Goal: Task Accomplishment & Management: Manage account settings

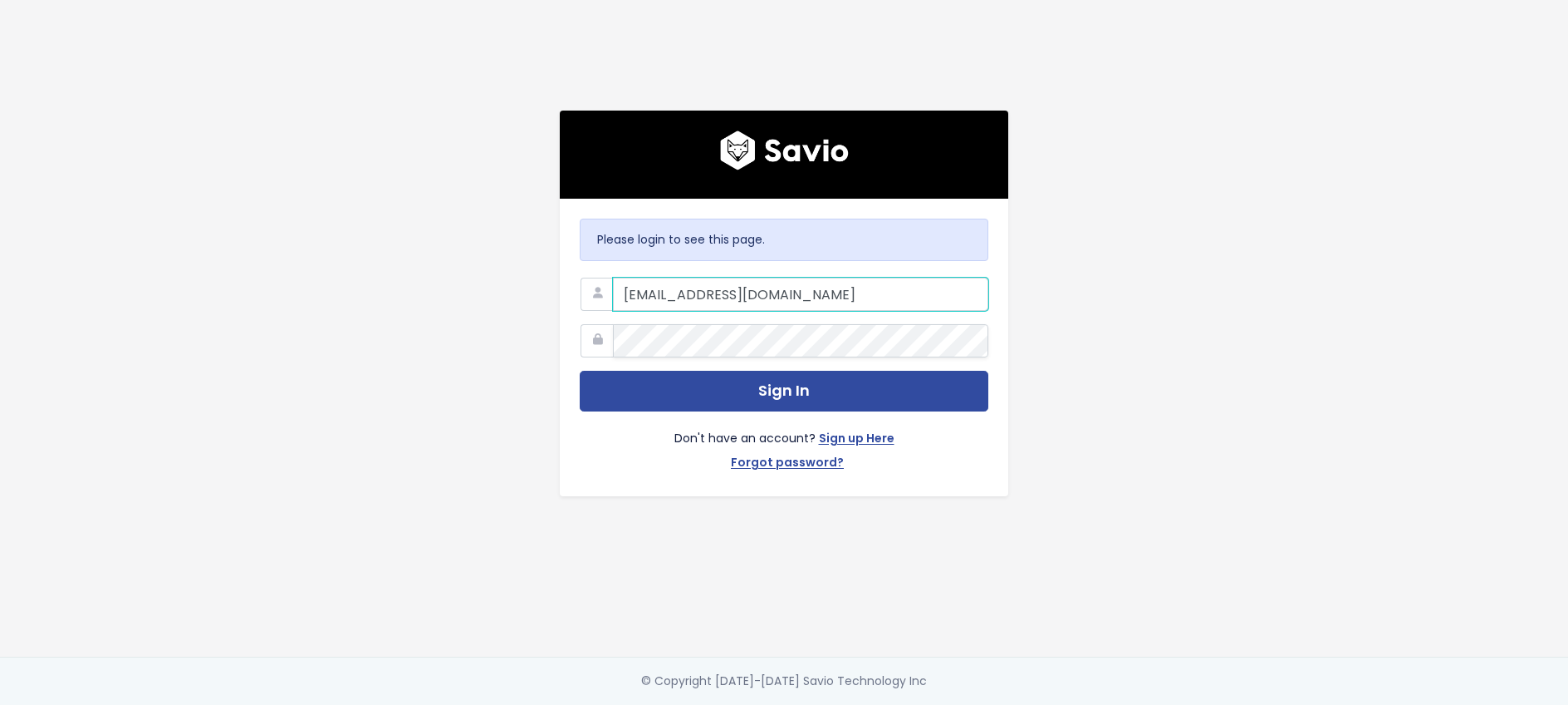
click at [613, 277] on div at bounding box center [613, 277] width 0 height 0
type input "jilleun@discuss.io"
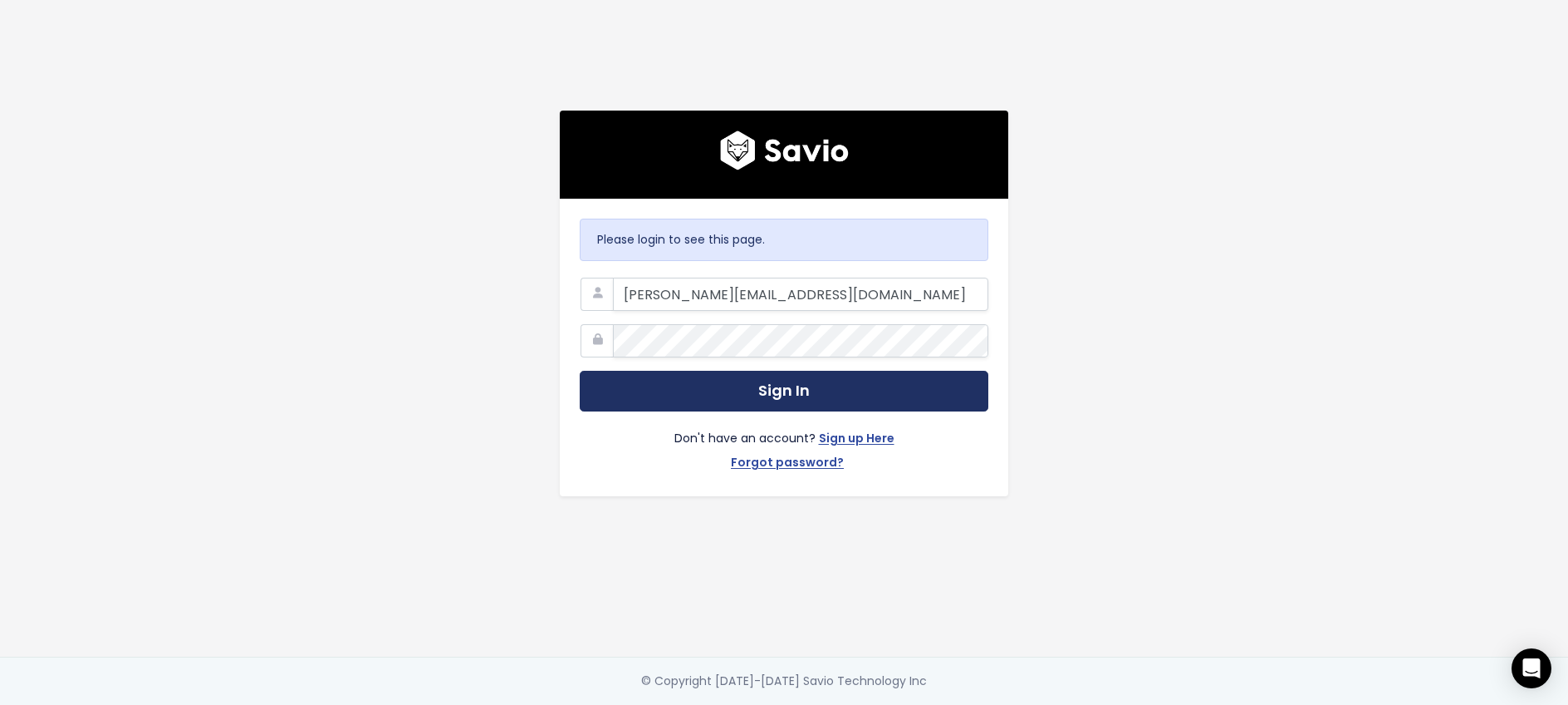
click at [796, 399] on button "Sign In" at bounding box center [784, 391] width 409 height 41
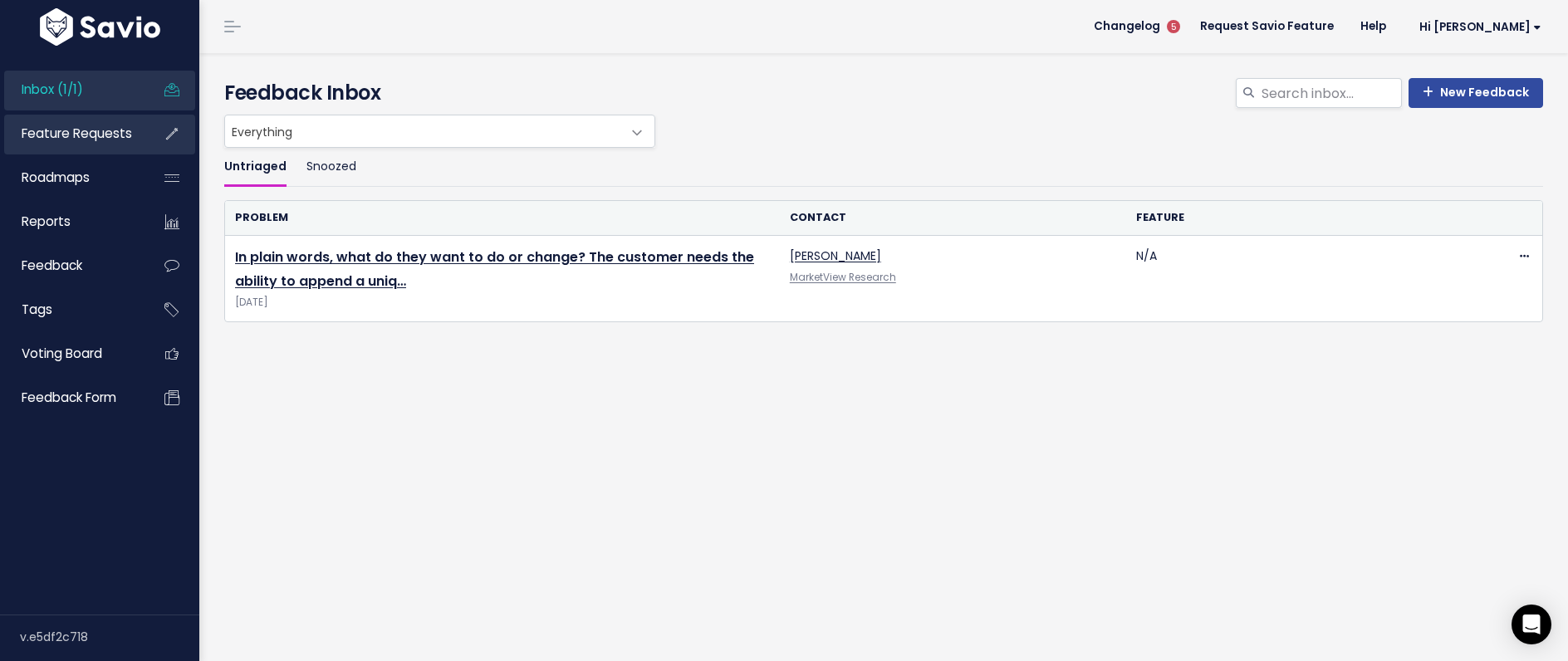
click at [77, 135] on span "Feature Requests" at bounding box center [77, 134] width 110 height 18
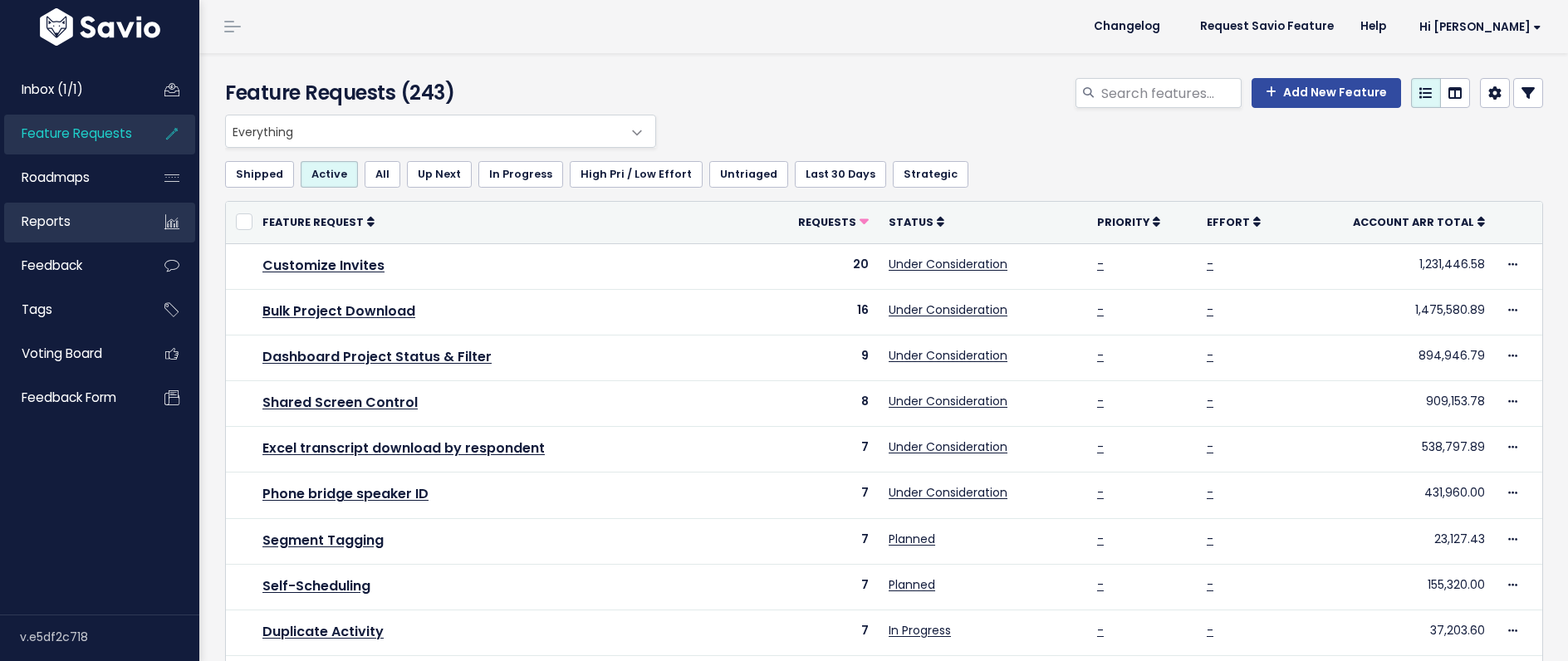
click at [68, 220] on span "Reports" at bounding box center [45, 222] width 49 height 18
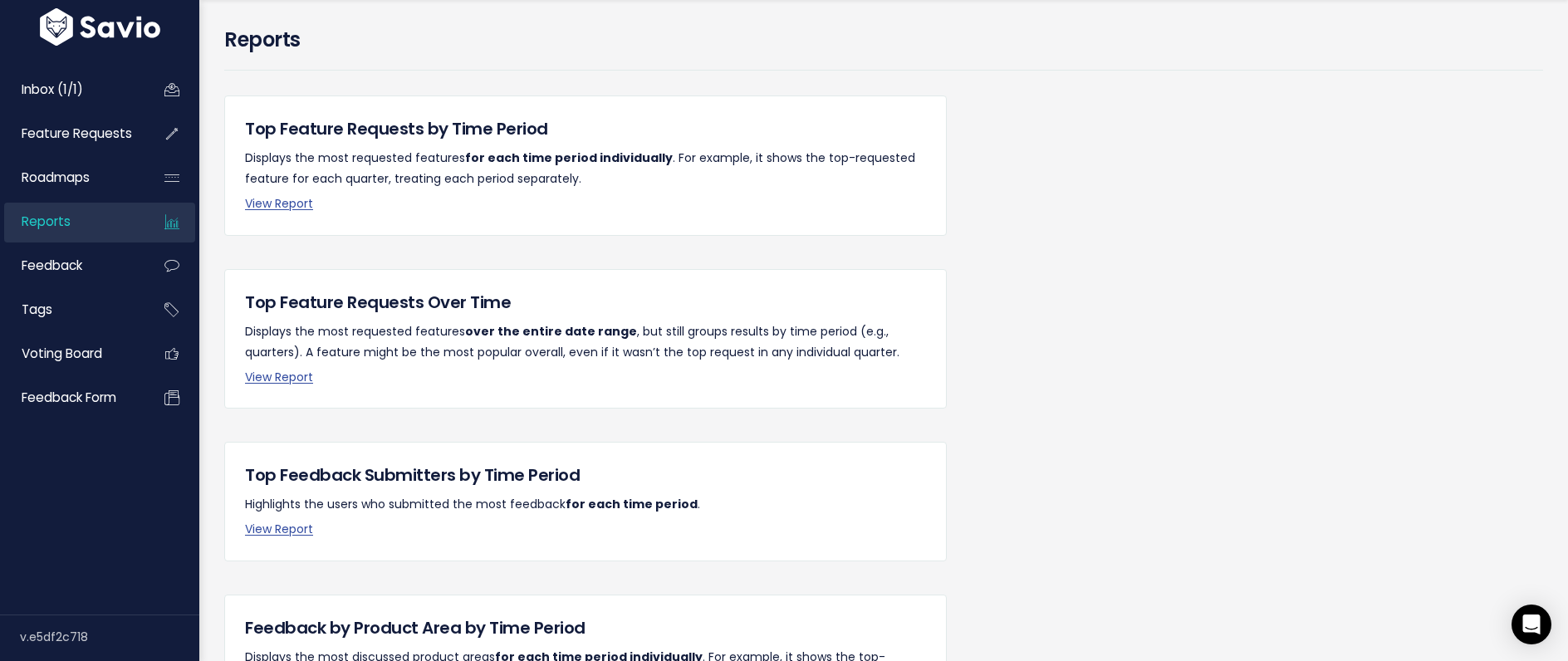
scroll to position [49, 0]
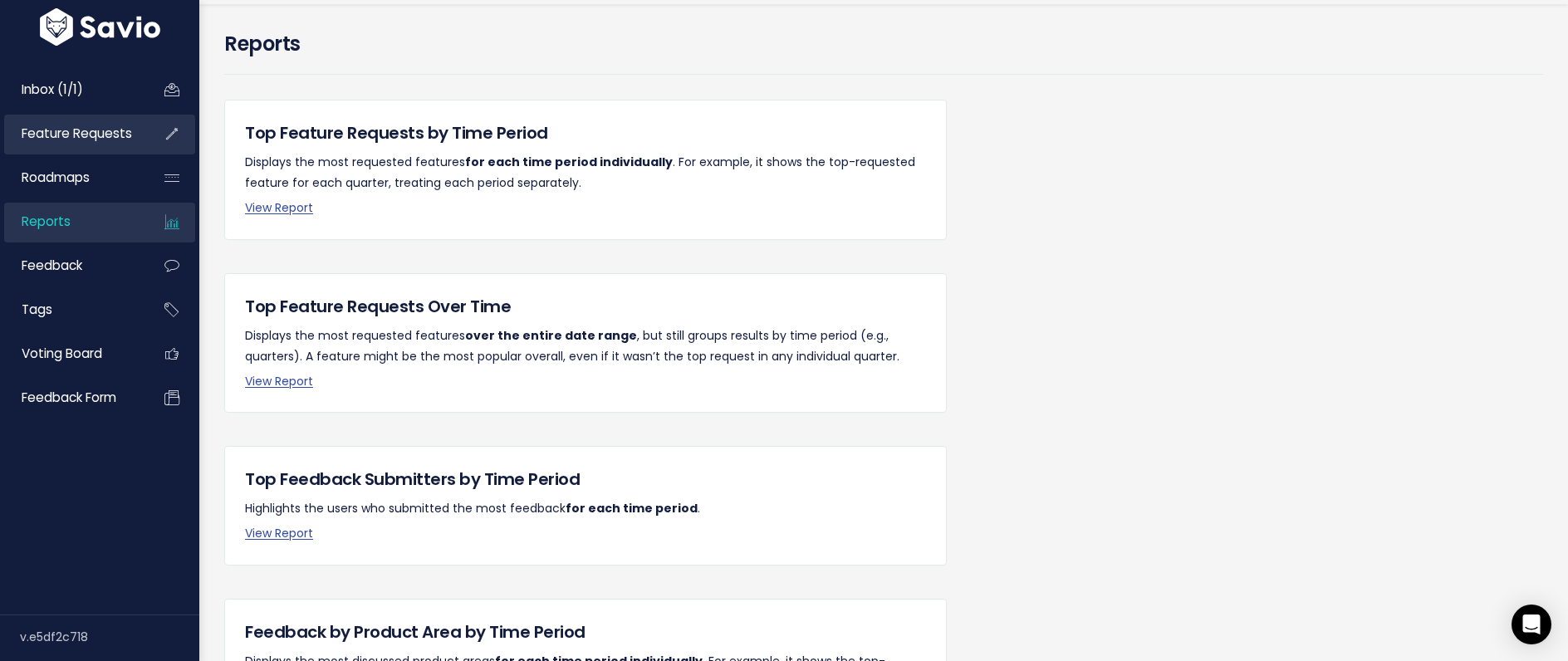
click at [86, 133] on span "Feature Requests" at bounding box center [77, 134] width 110 height 18
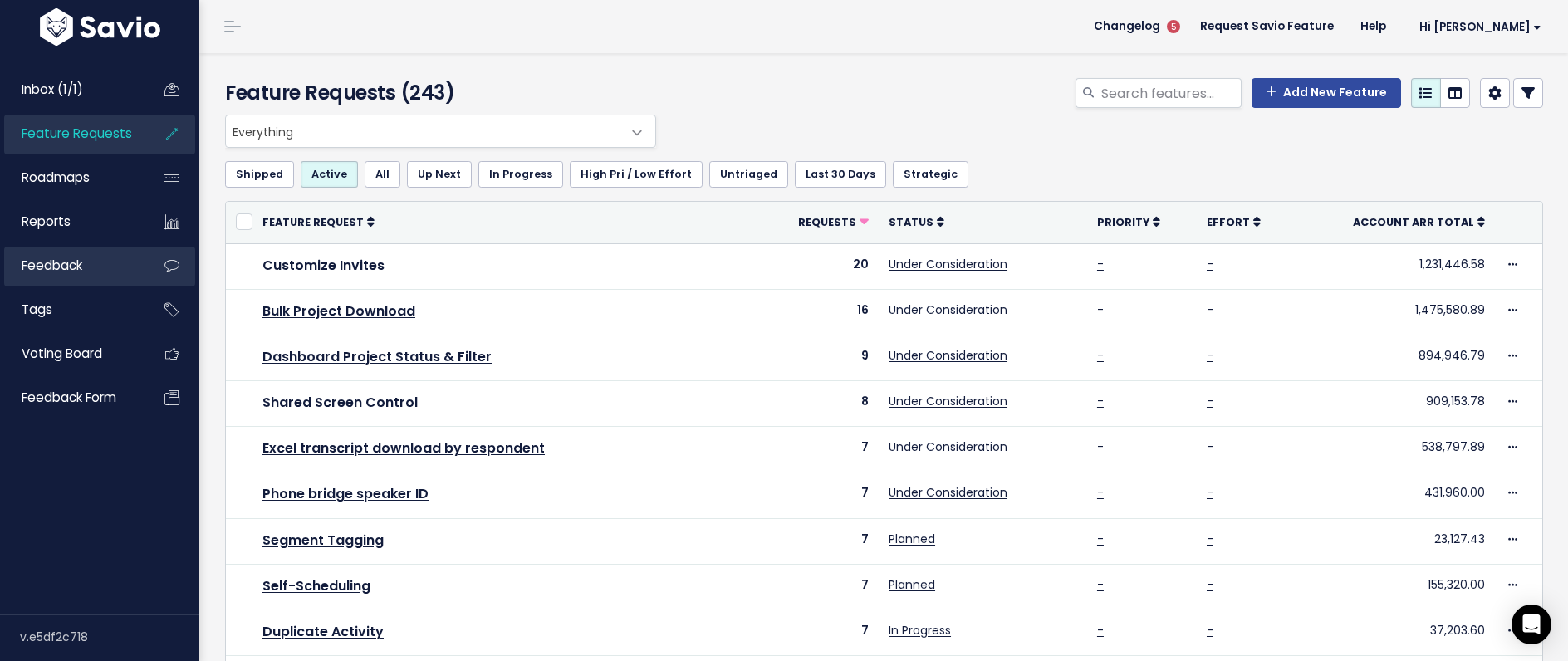
click at [55, 273] on span "Feedback" at bounding box center [52, 265] width 61 height 18
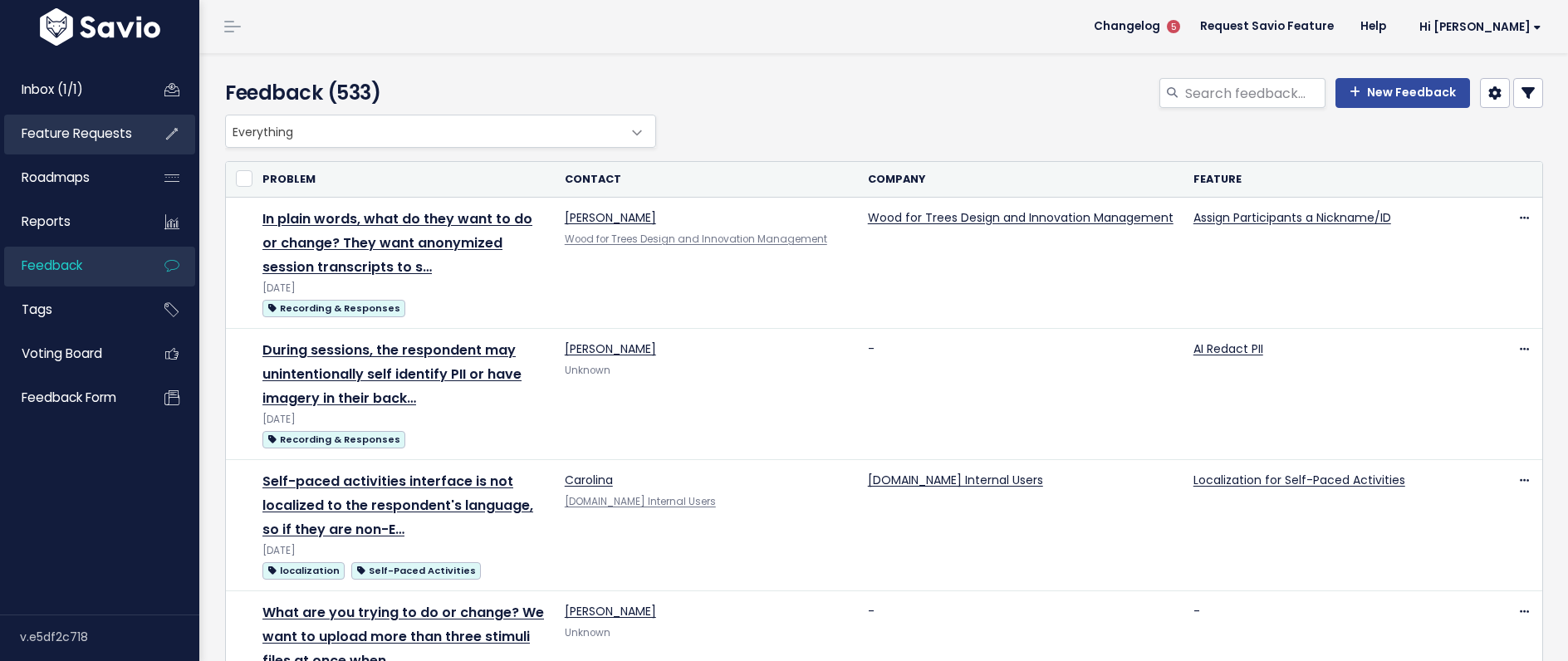
click at [69, 131] on span "Feature Requests" at bounding box center [77, 134] width 110 height 18
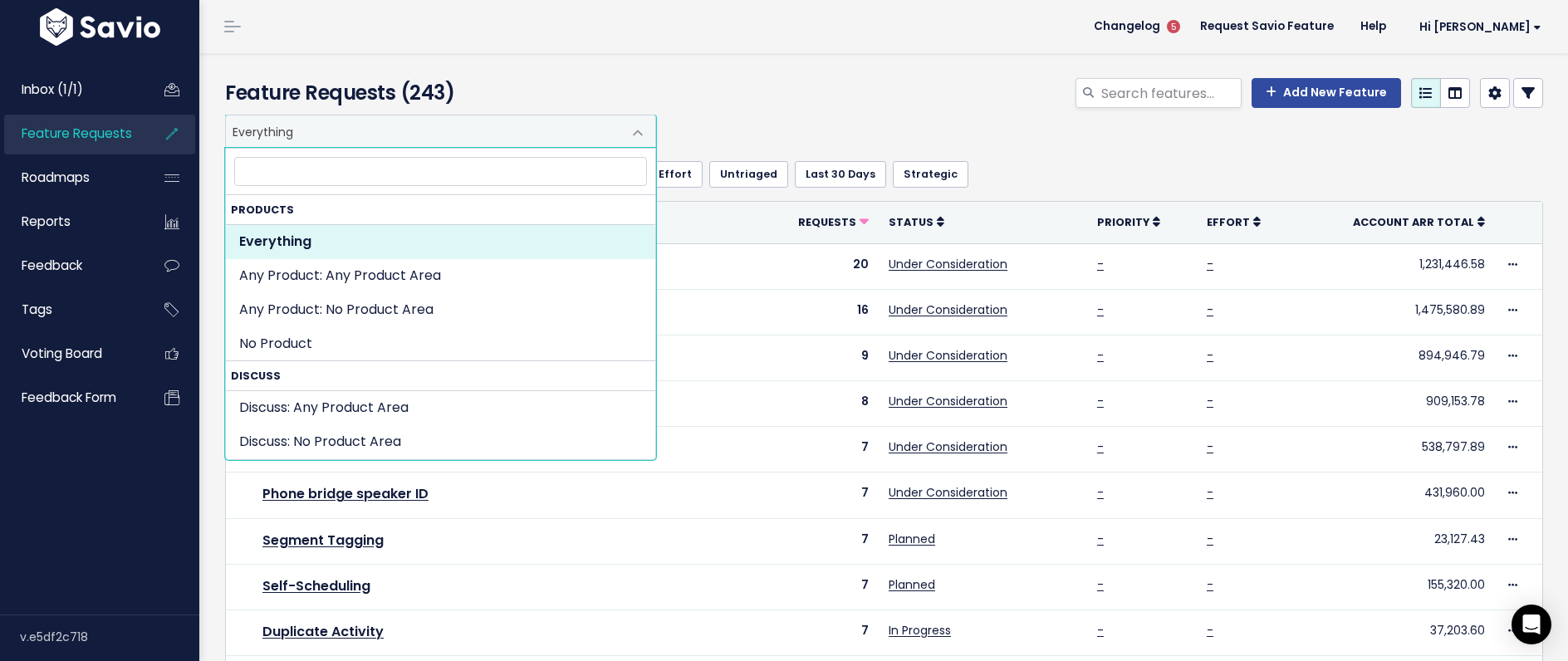
click at [313, 125] on span "Everything" at bounding box center [424, 131] width 396 height 31
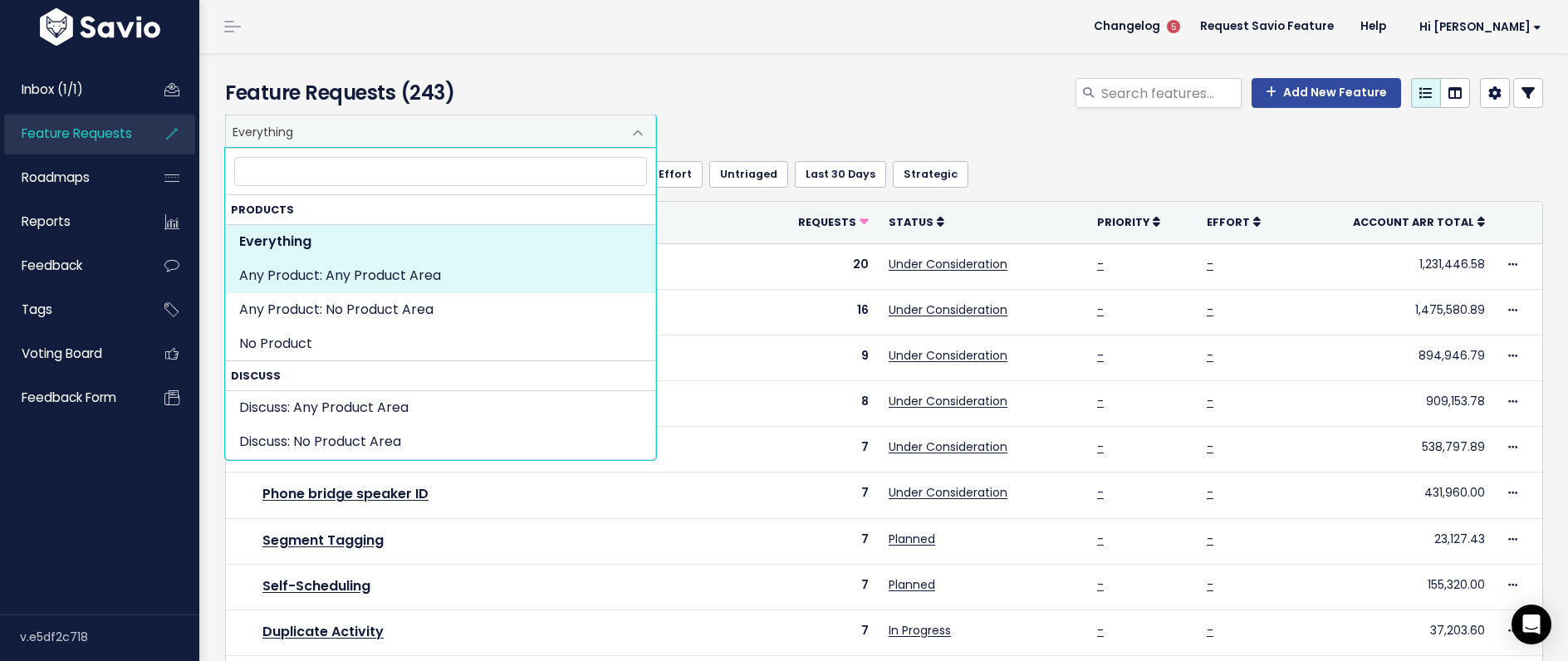
select select "SET:"
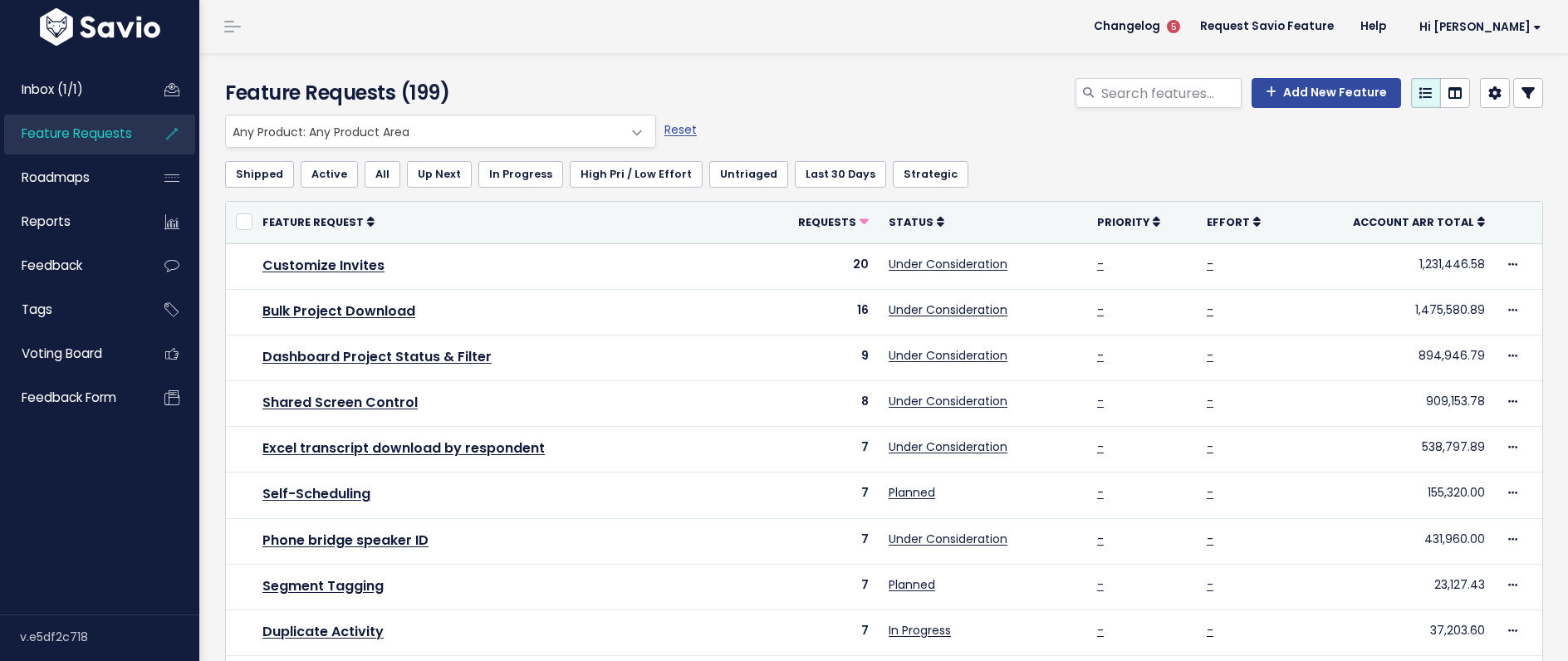
click at [380, 136] on span "Any Product: Any Product Area" at bounding box center [424, 131] width 396 height 31
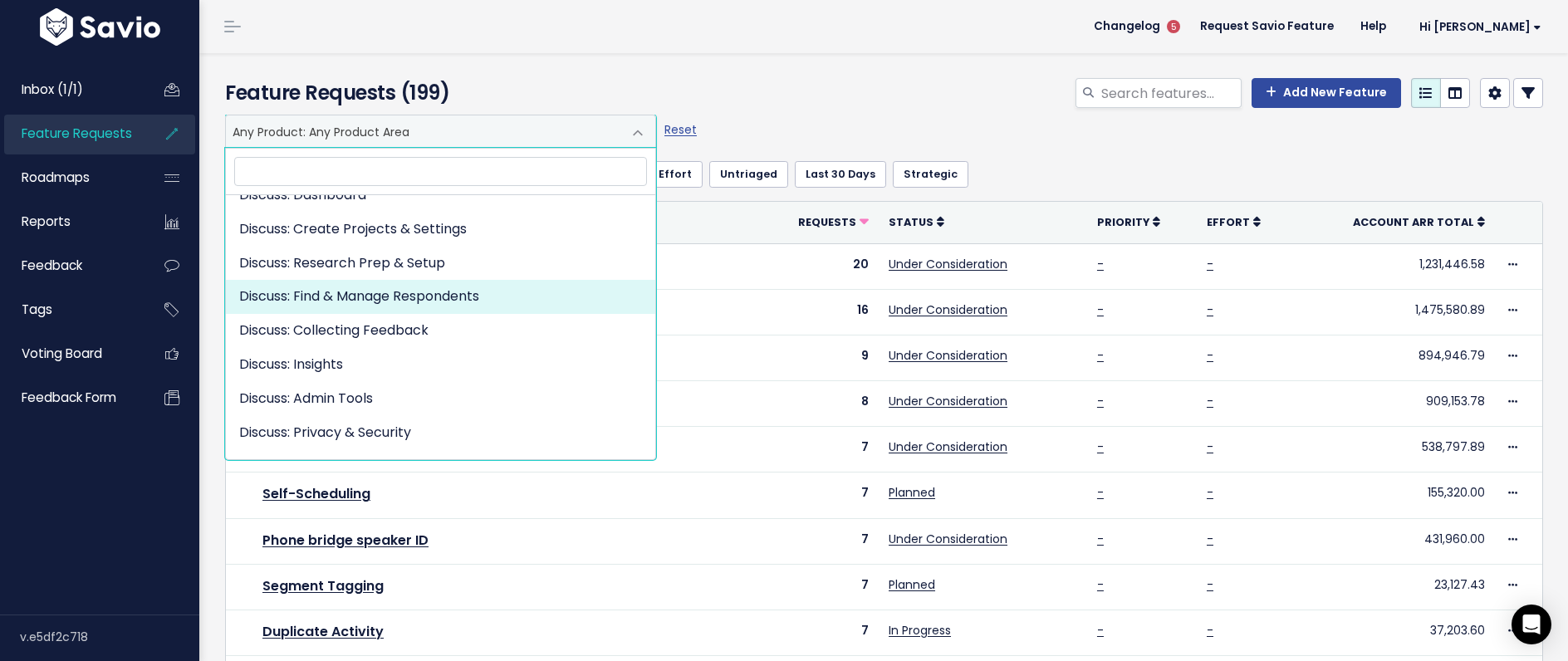
scroll to position [272, 0]
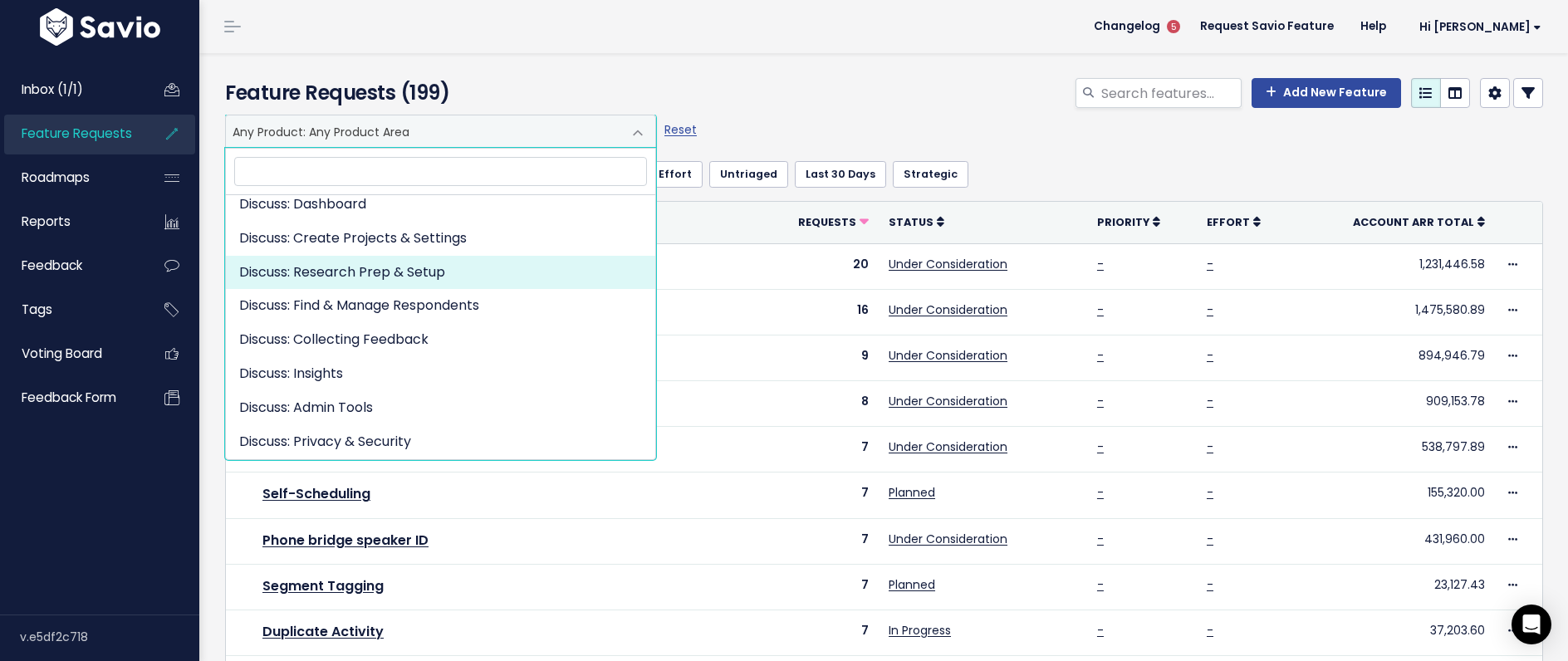
select select "DISCUSS_PLATFORM:RESEARCH_SETUP"
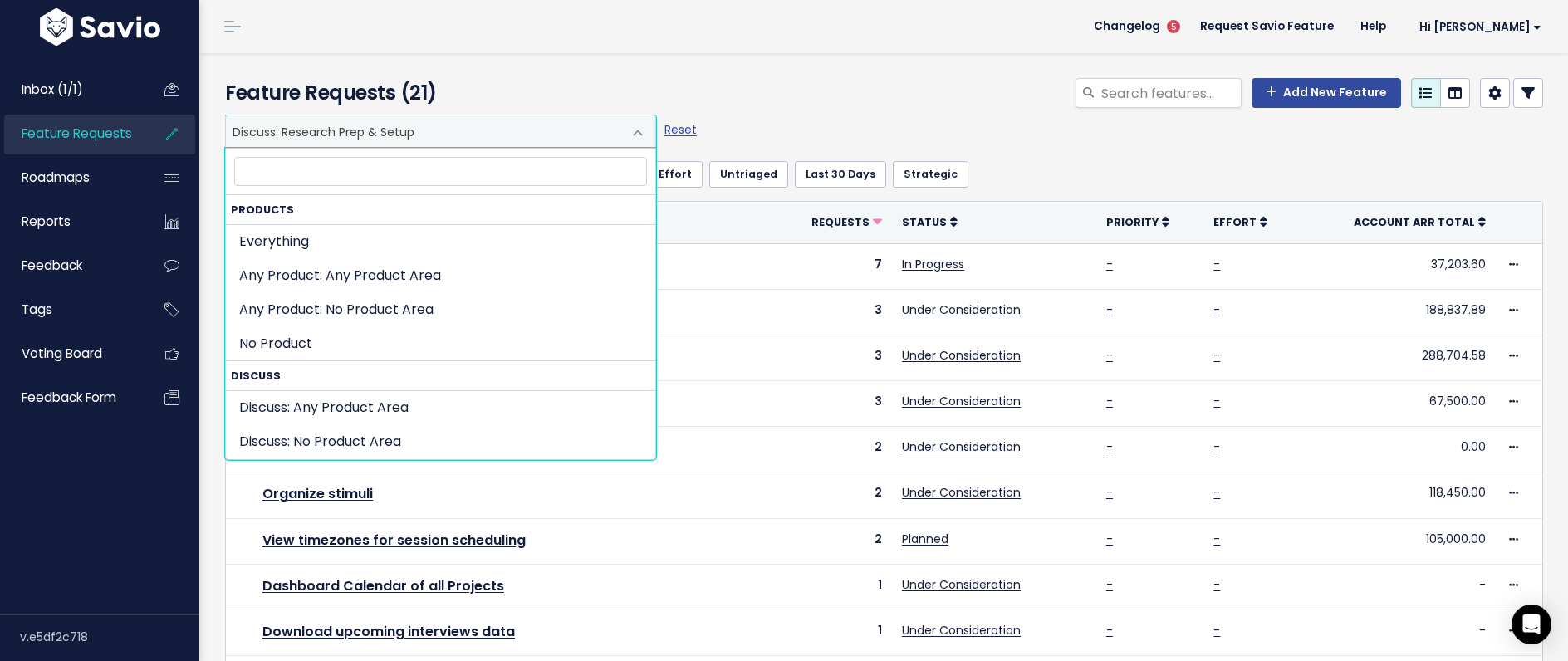
click at [305, 130] on span "Discuss: Research Prep & Setup" at bounding box center [424, 131] width 396 height 31
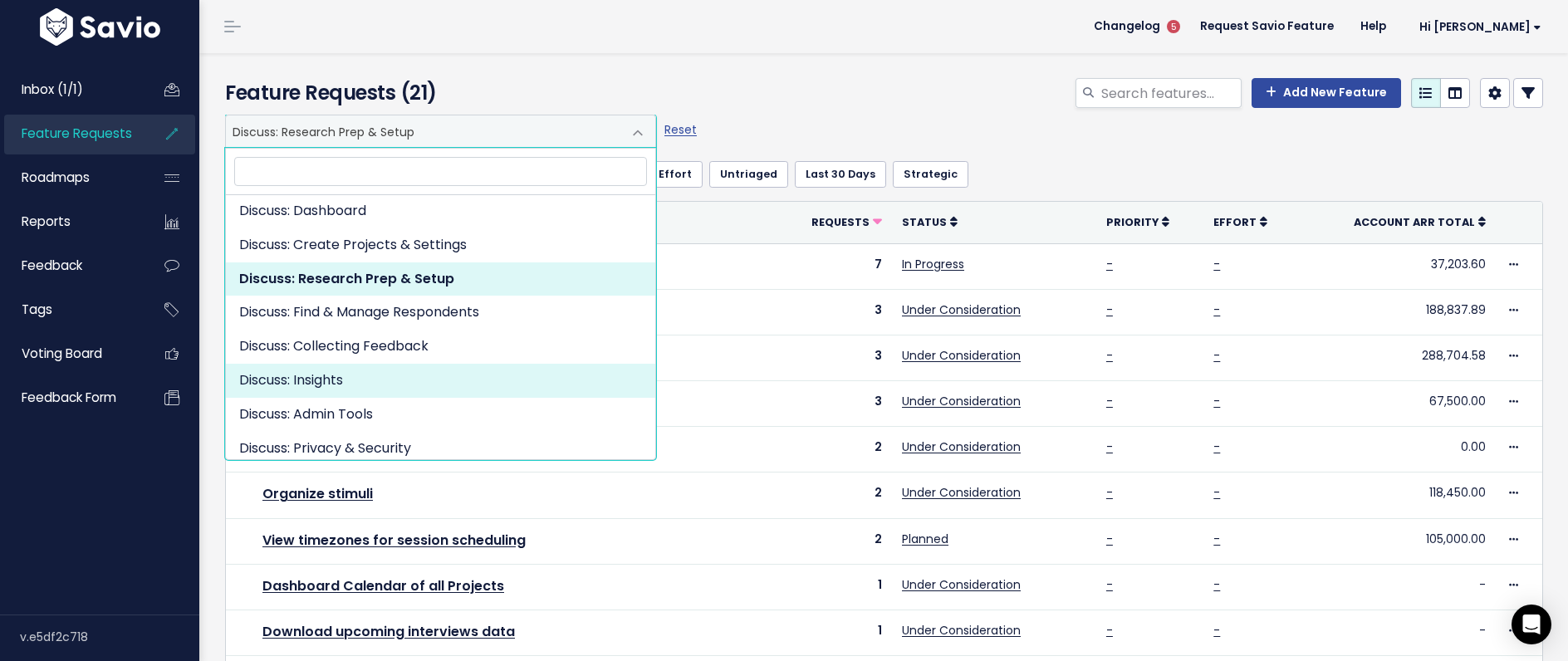
select select "DISCUSS_PLATFORM:INSIGHTS"
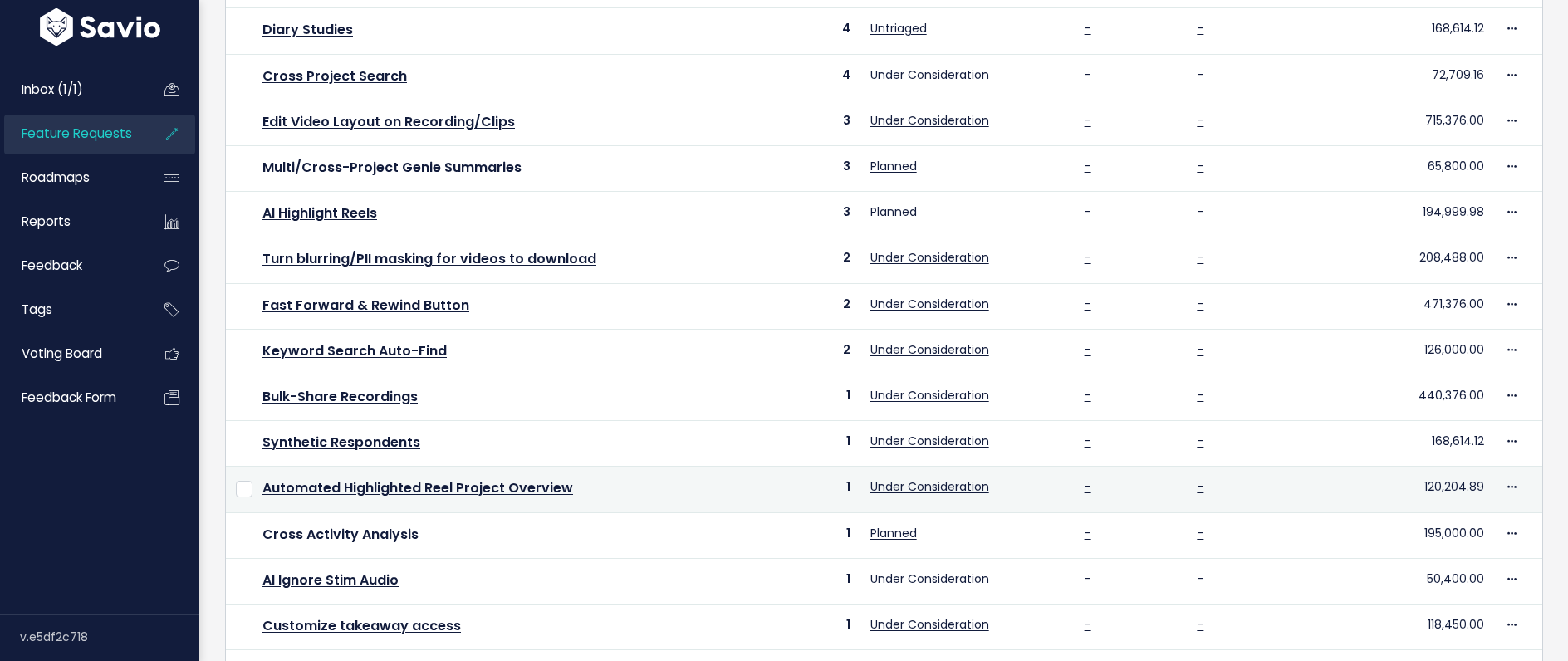
scroll to position [583, 0]
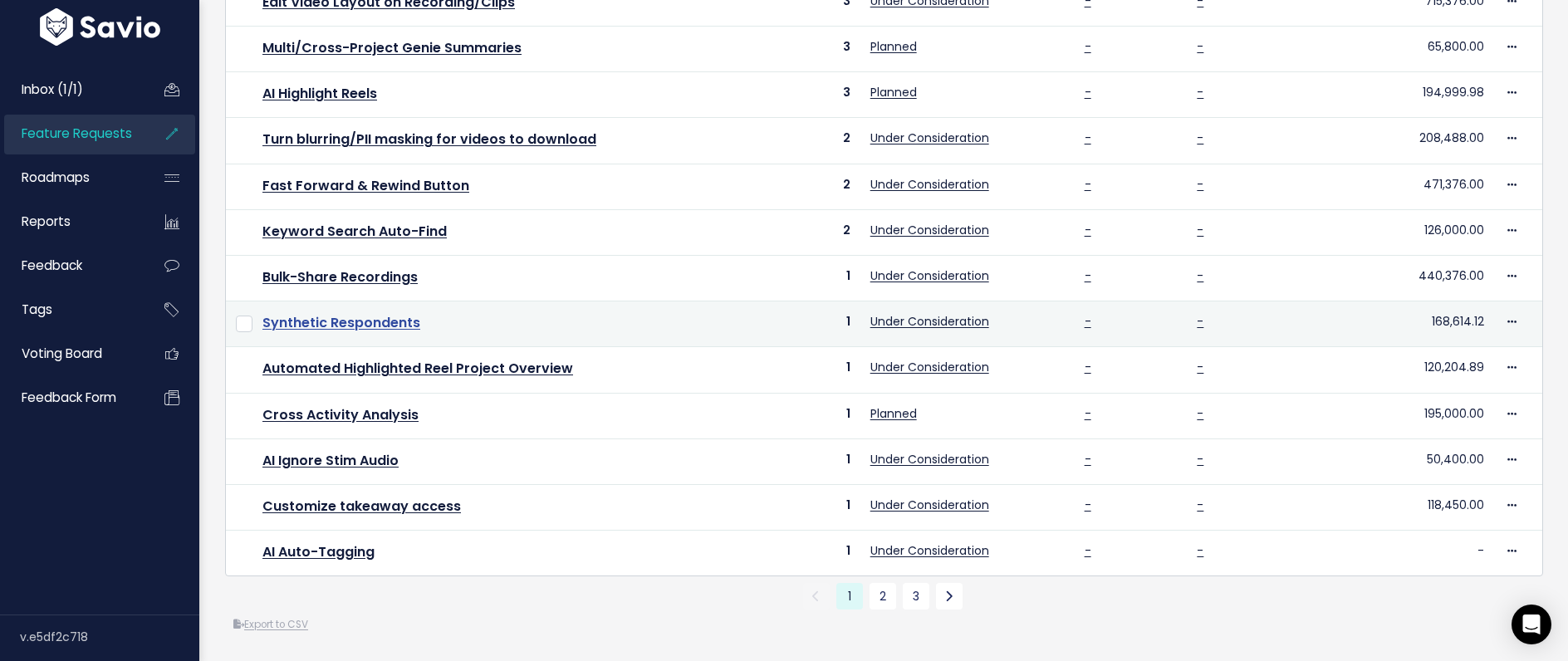
click at [340, 324] on link "Synthetic Respondents" at bounding box center [341, 322] width 158 height 19
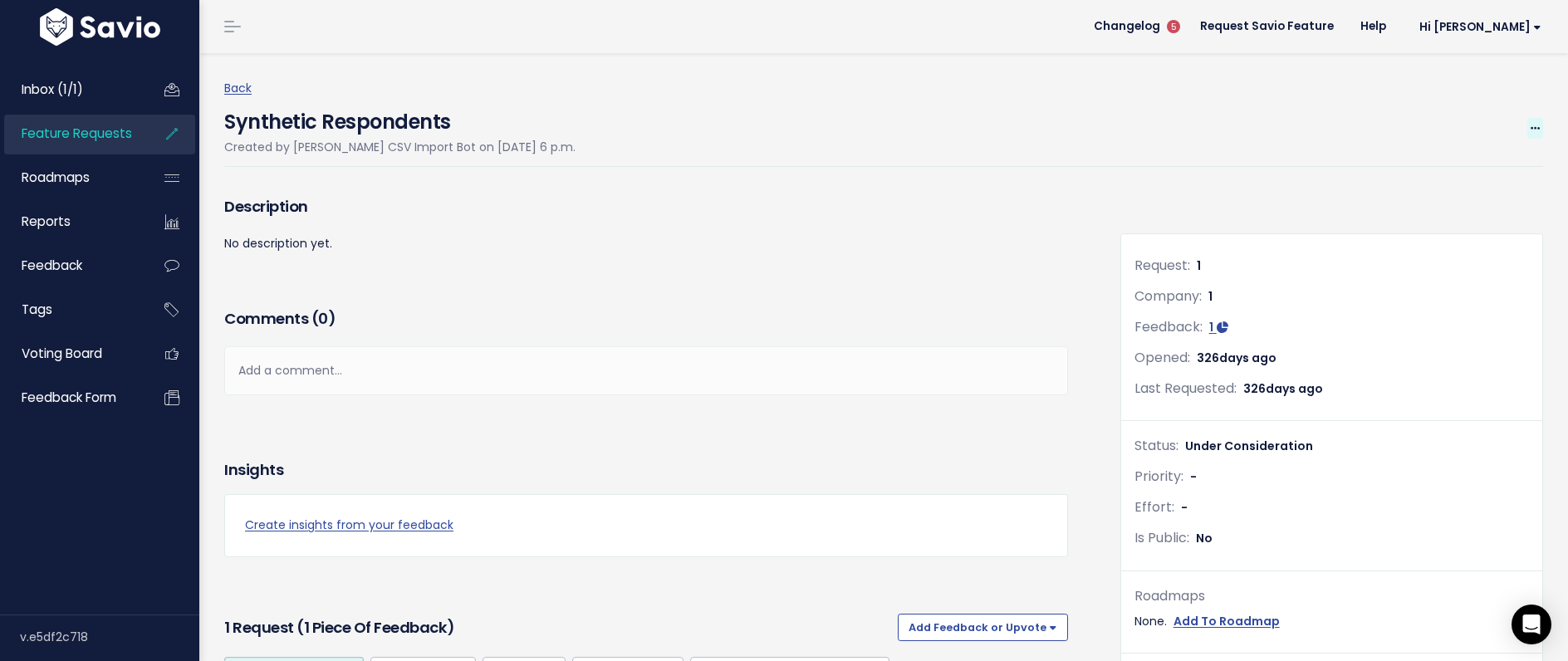
click at [1535, 126] on icon at bounding box center [1535, 129] width 9 height 11
click at [1514, 166] on link "Edit" at bounding box center [1480, 175] width 123 height 32
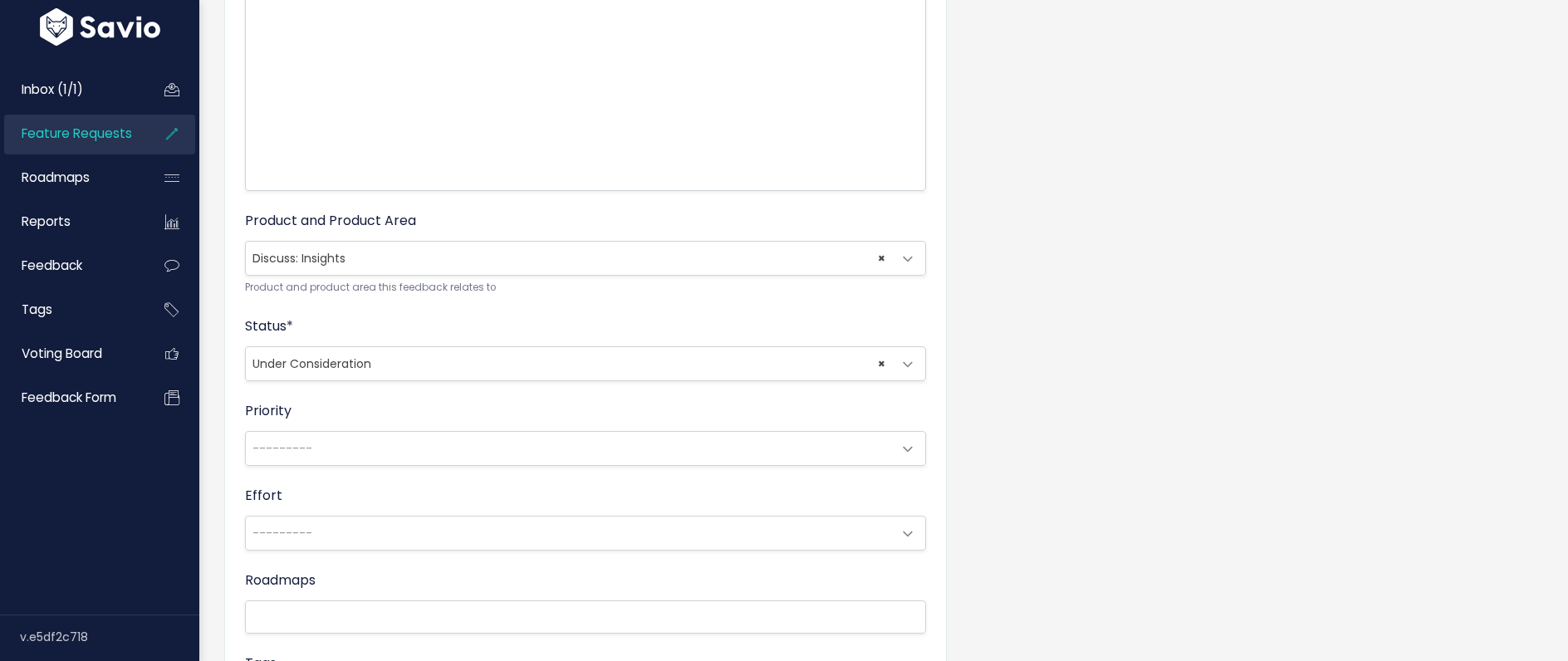
scroll to position [381, 0]
click at [423, 257] on span "× Discuss: Insights" at bounding box center [568, 256] width 646 height 33
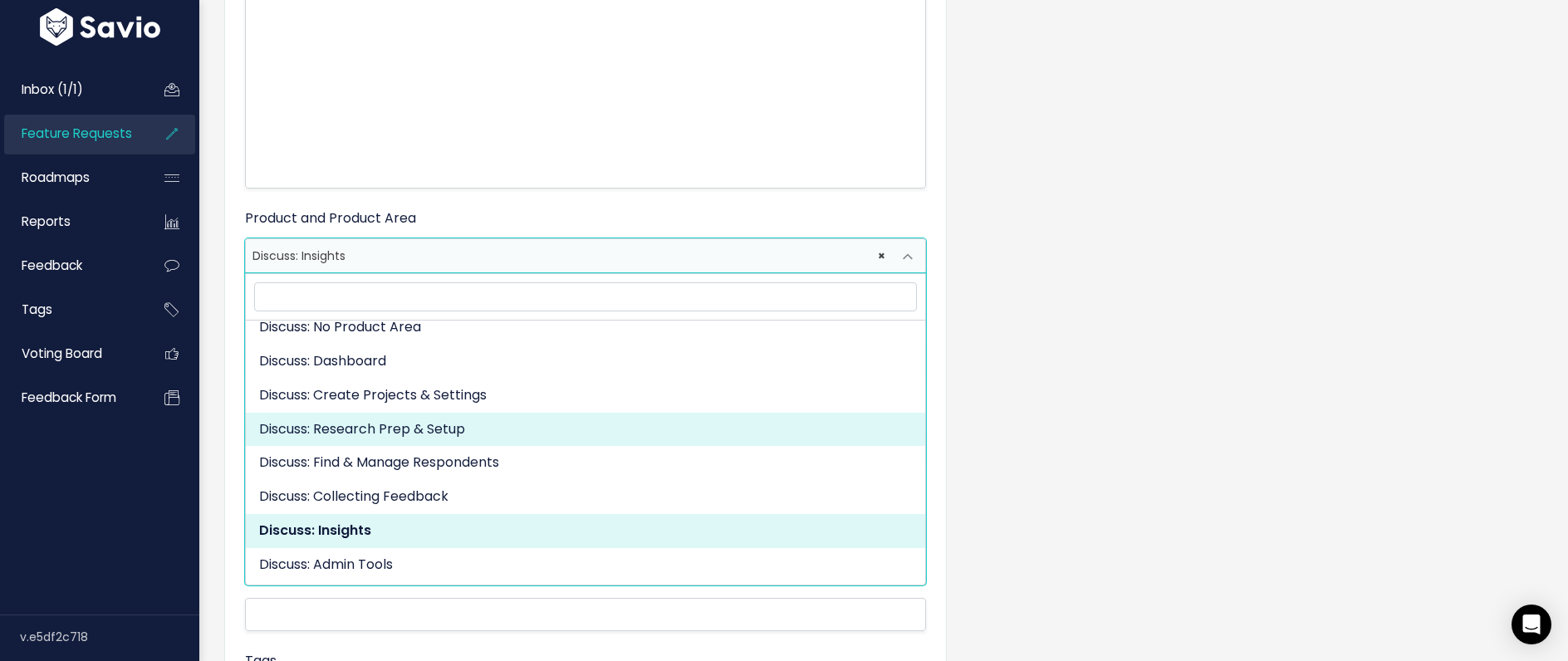
scroll to position [0, 0]
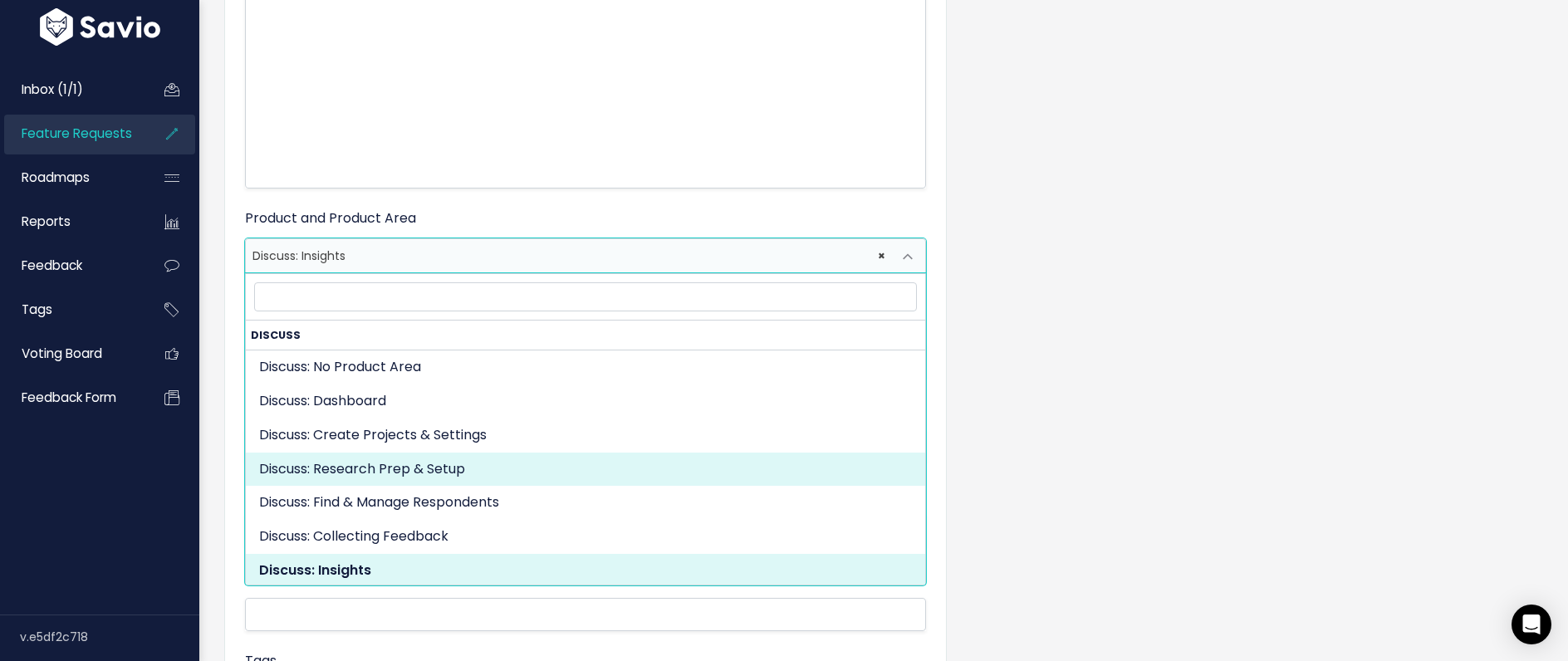
select select "DISCUSS_PLATFORM:RESEARCH_SETUP"
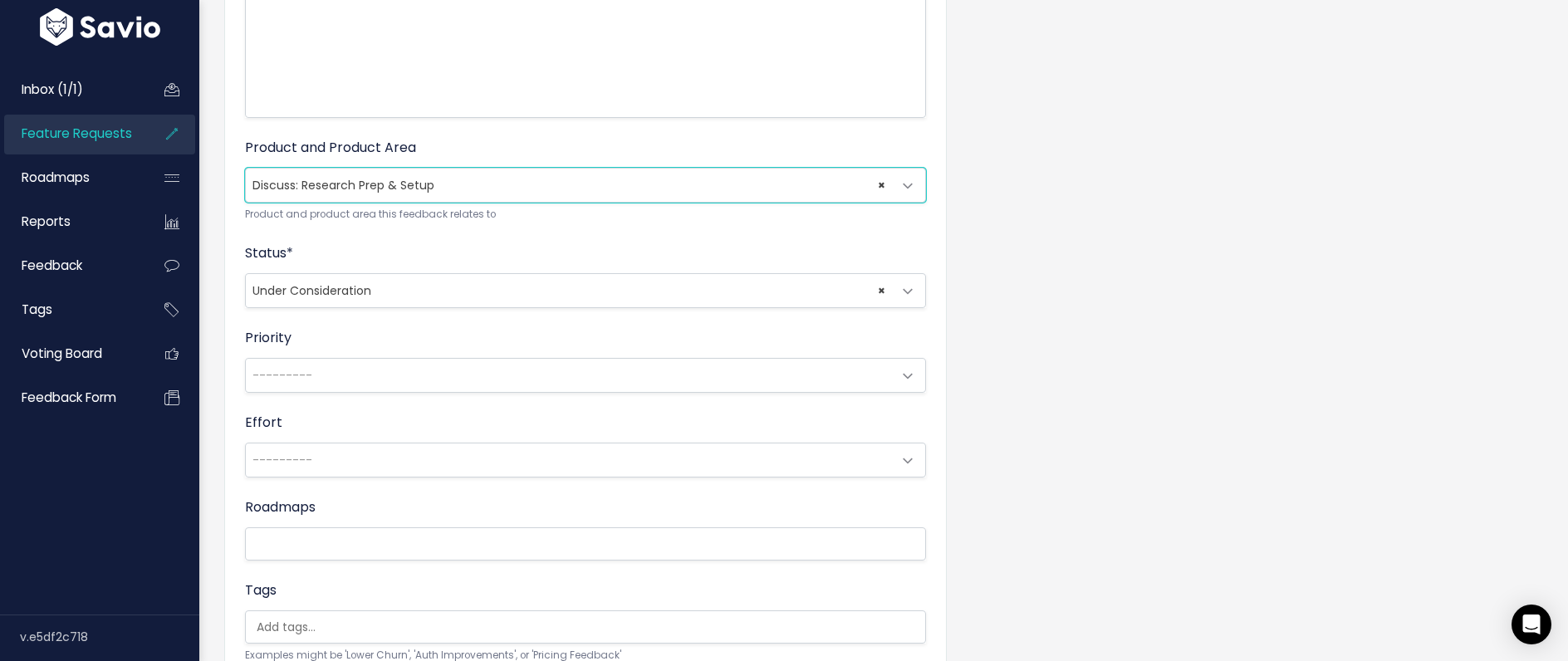
scroll to position [448, 0]
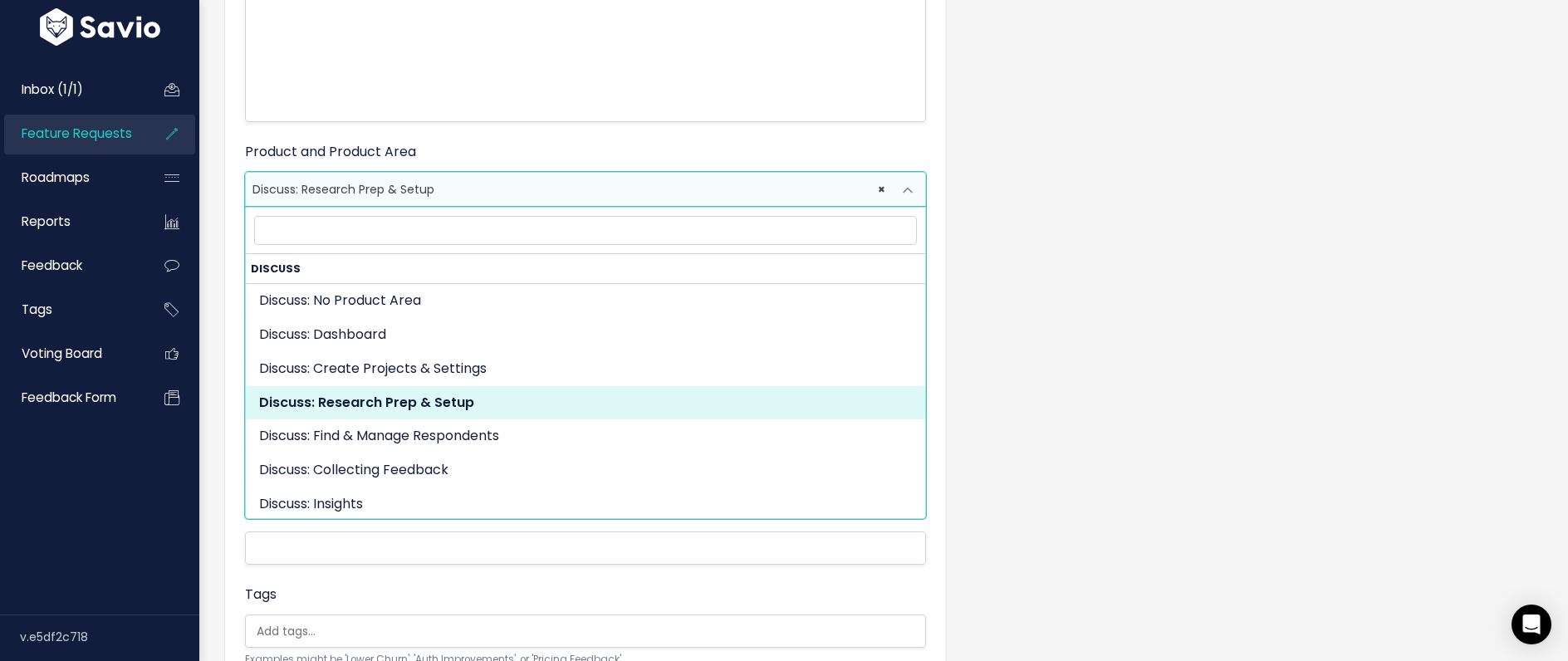
click at [407, 185] on span "× Discuss: Research Prep & Setup" at bounding box center [568, 189] width 646 height 33
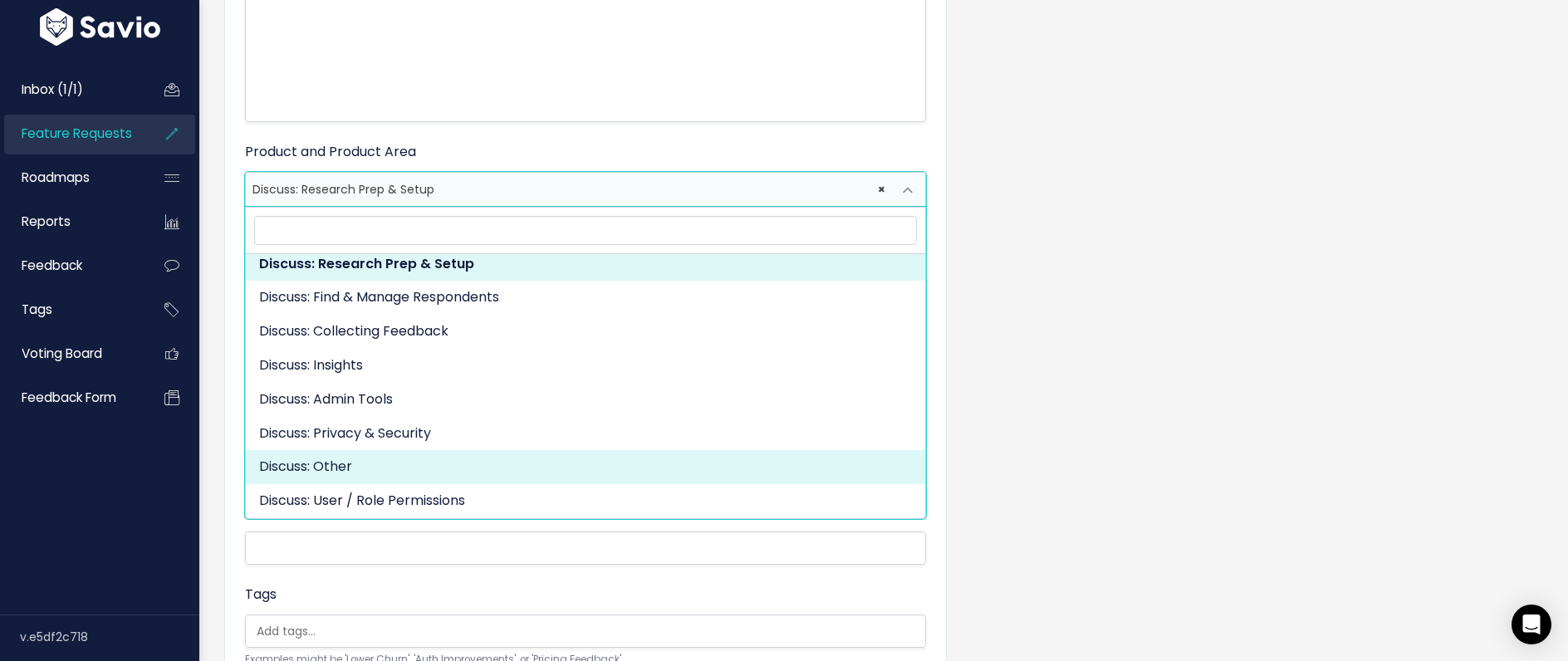
scroll to position [0, 0]
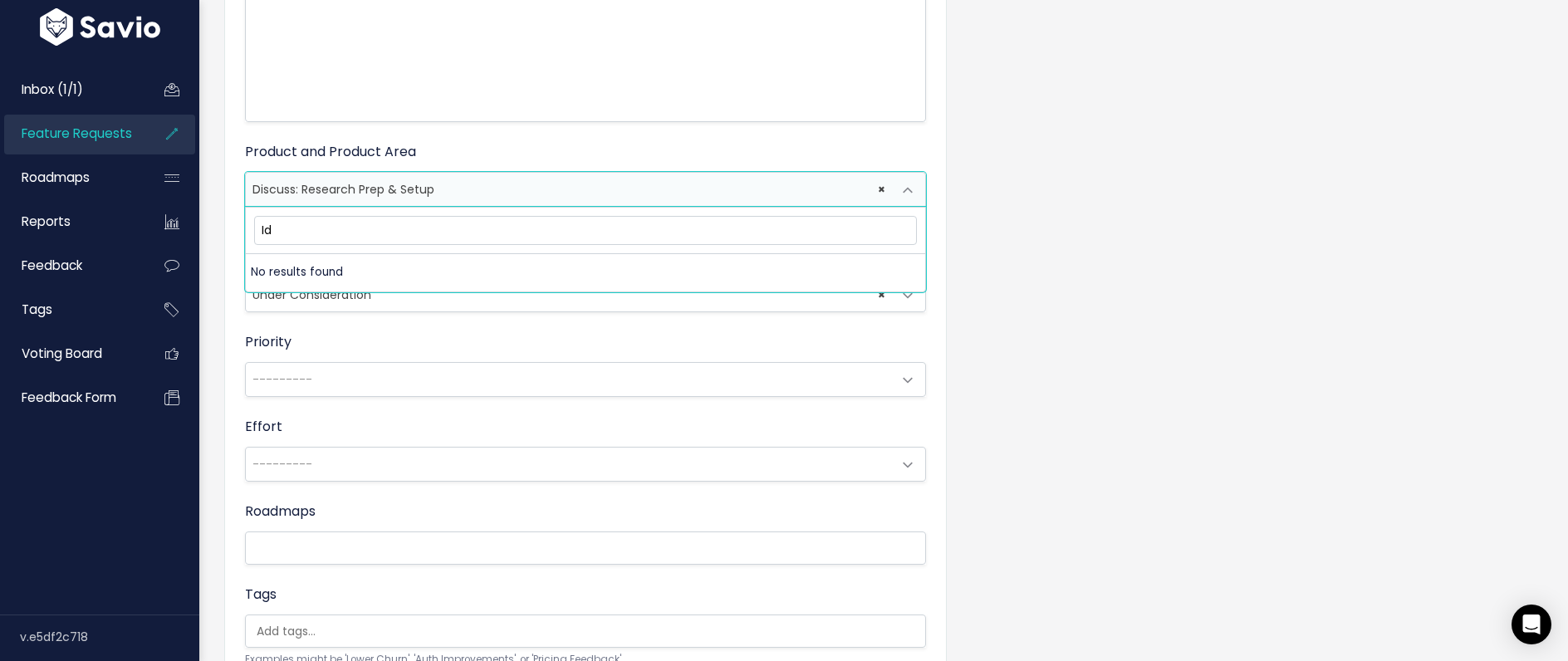
type input "I"
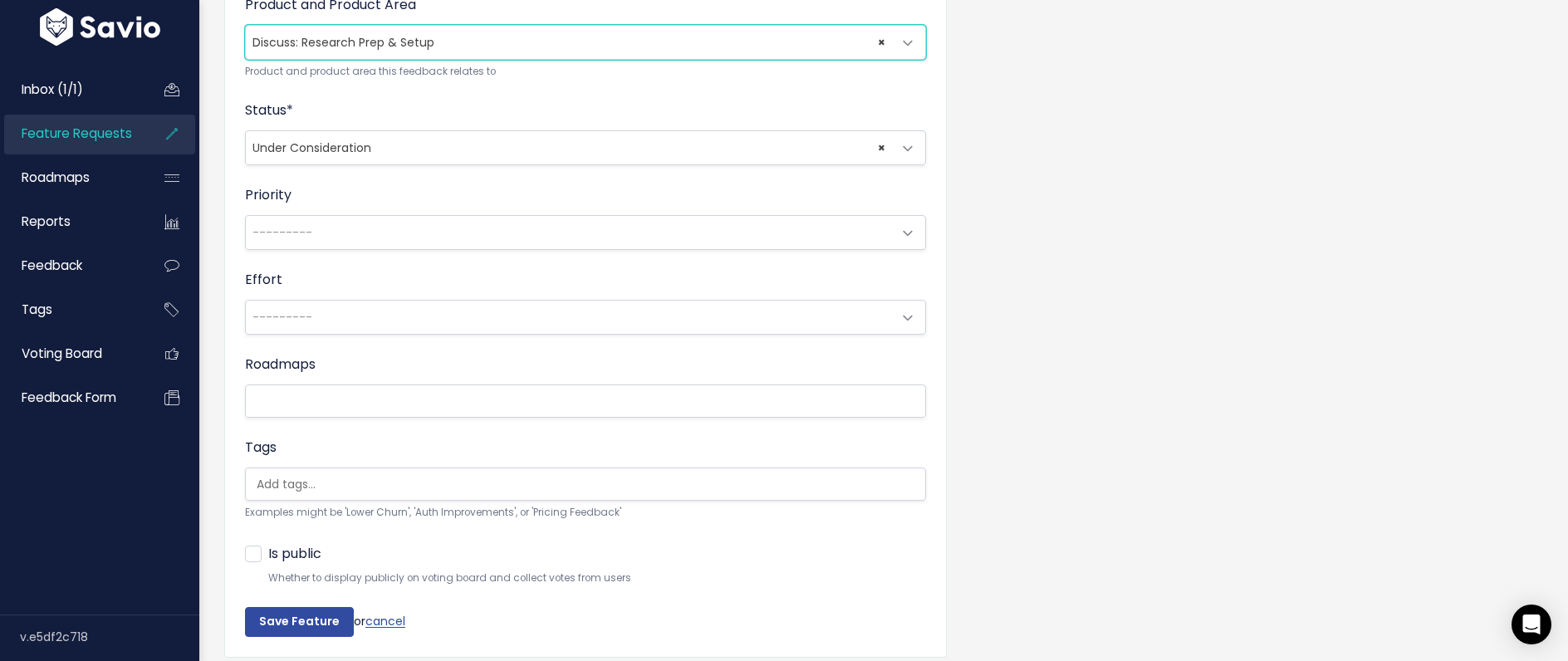
scroll to position [656, 0]
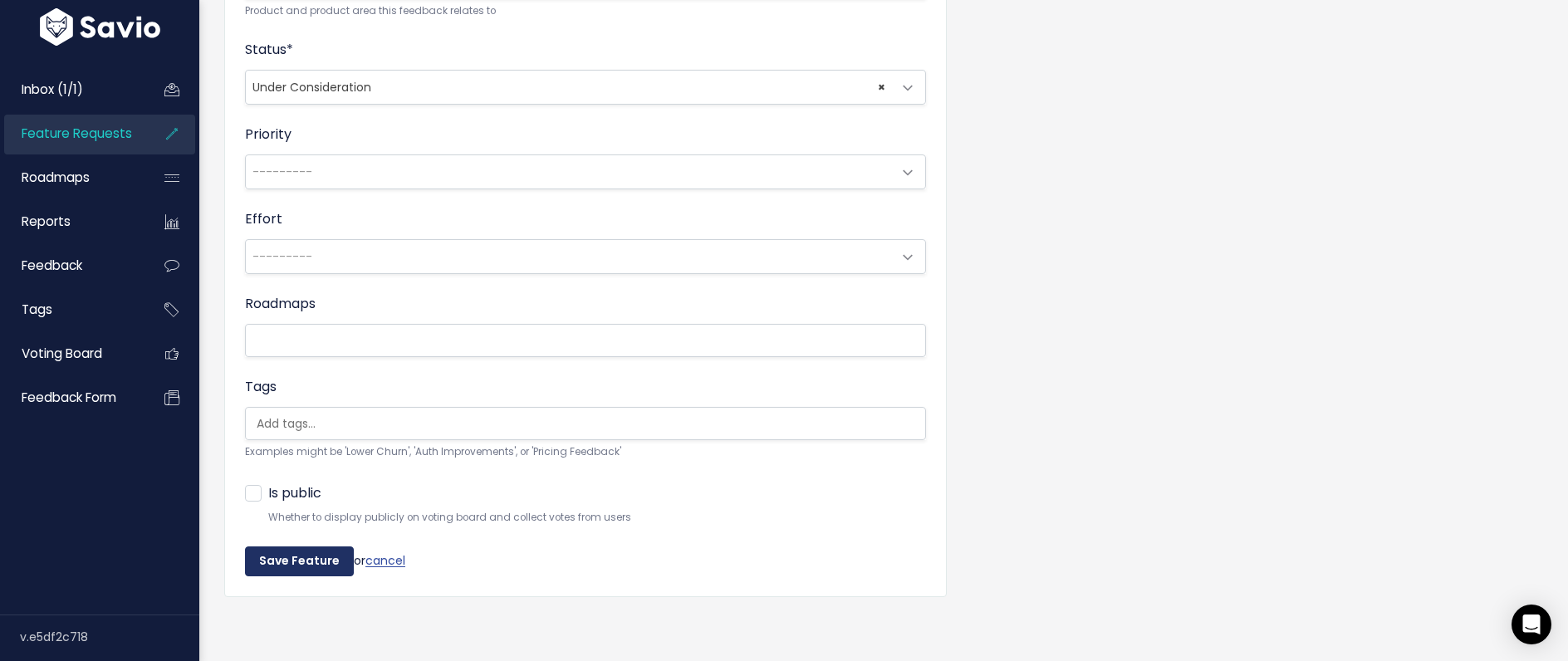
click at [280, 574] on input "Save Feature" at bounding box center [299, 561] width 109 height 30
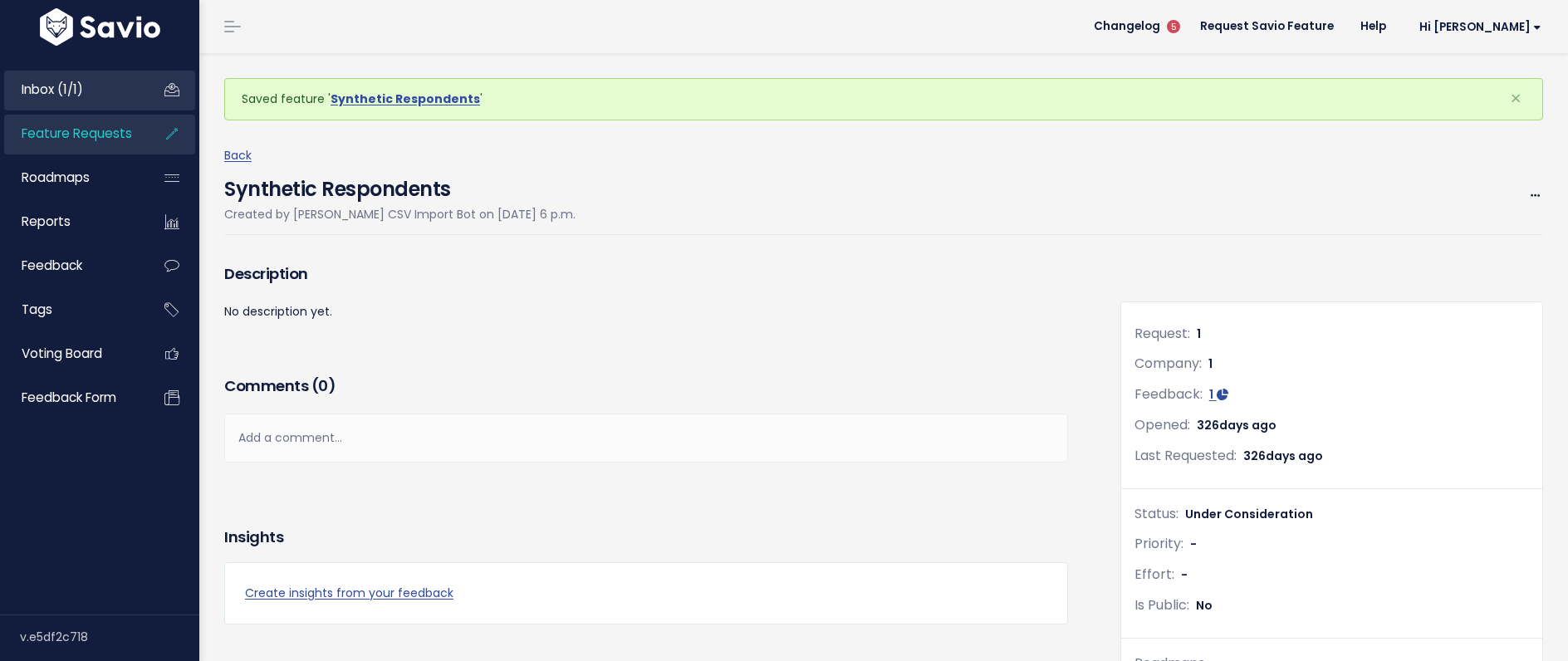
click at [61, 90] on span "Inbox (1/1)" at bounding box center [52, 89] width 61 height 18
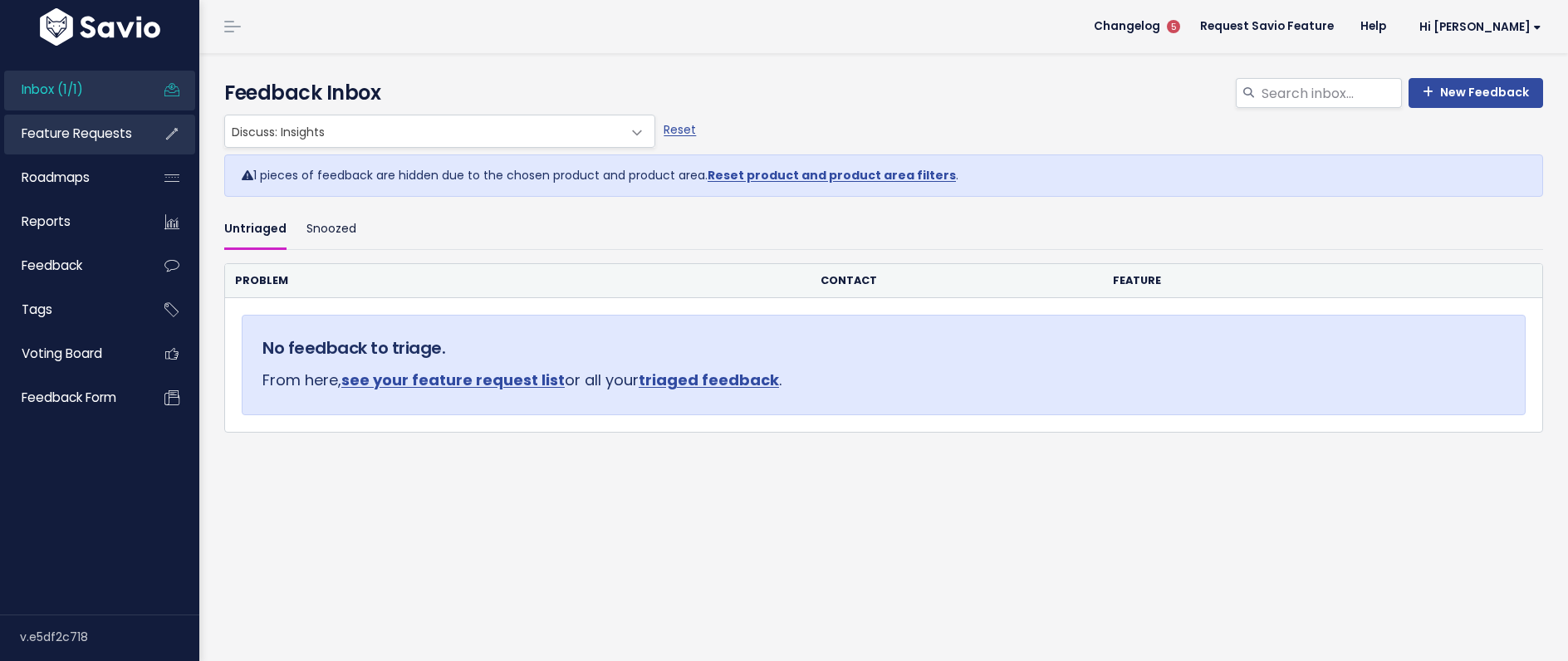
click at [46, 131] on span "Feature Requests" at bounding box center [77, 134] width 110 height 18
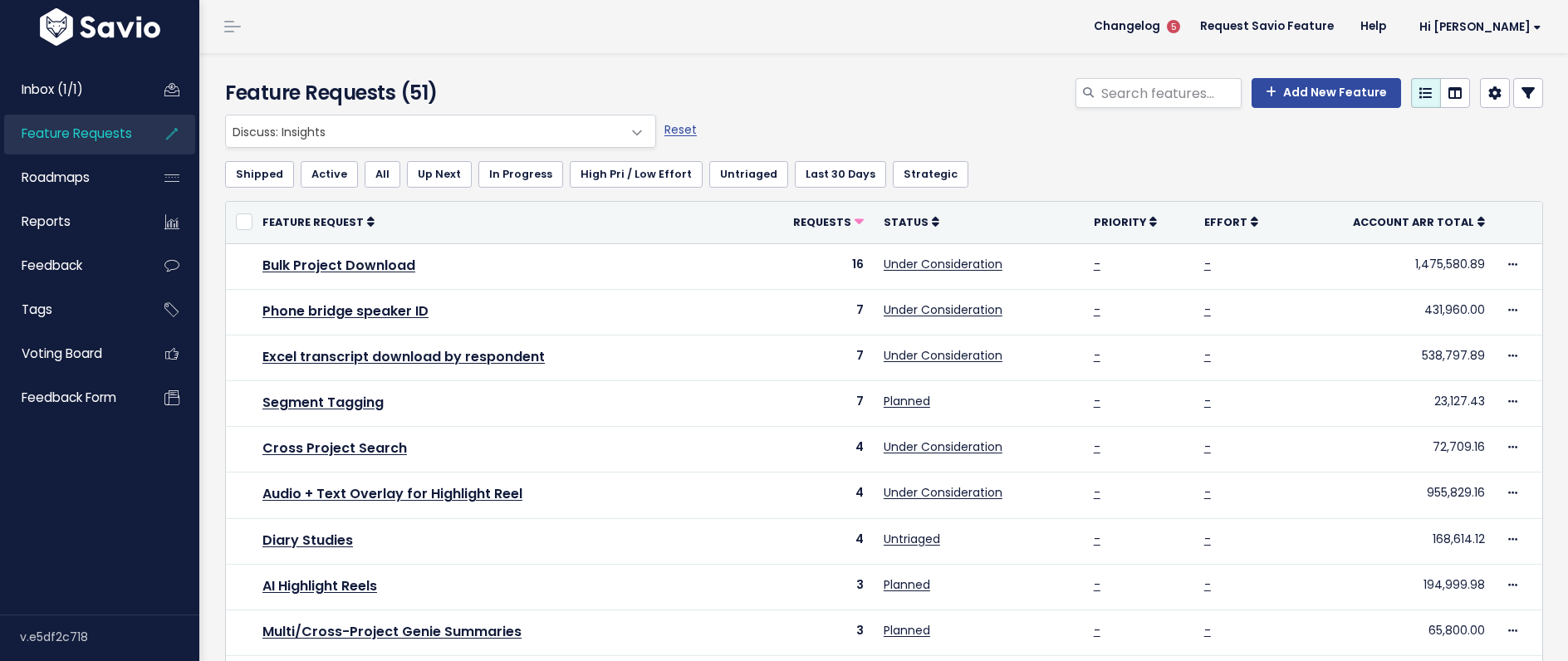
click at [320, 136] on span "Discuss: Insights" at bounding box center [424, 131] width 396 height 31
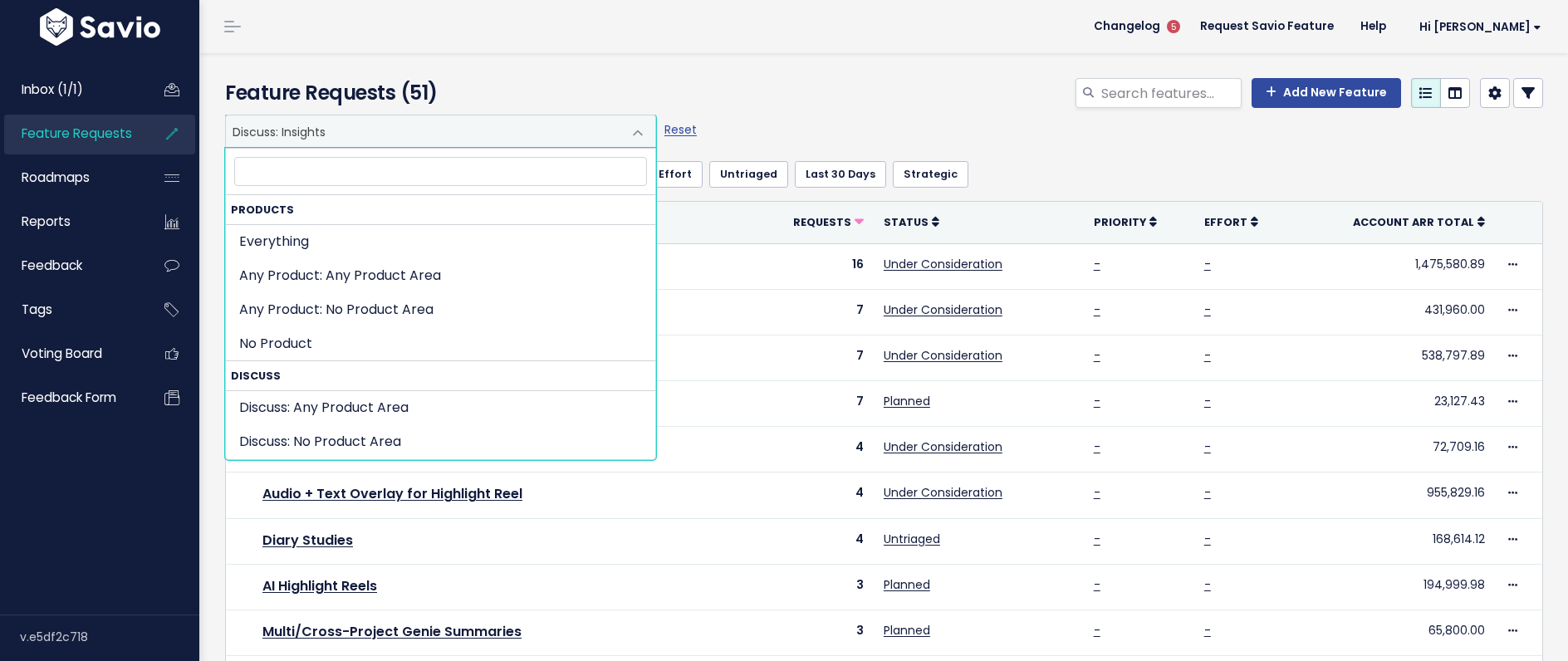
scroll to position [339, 0]
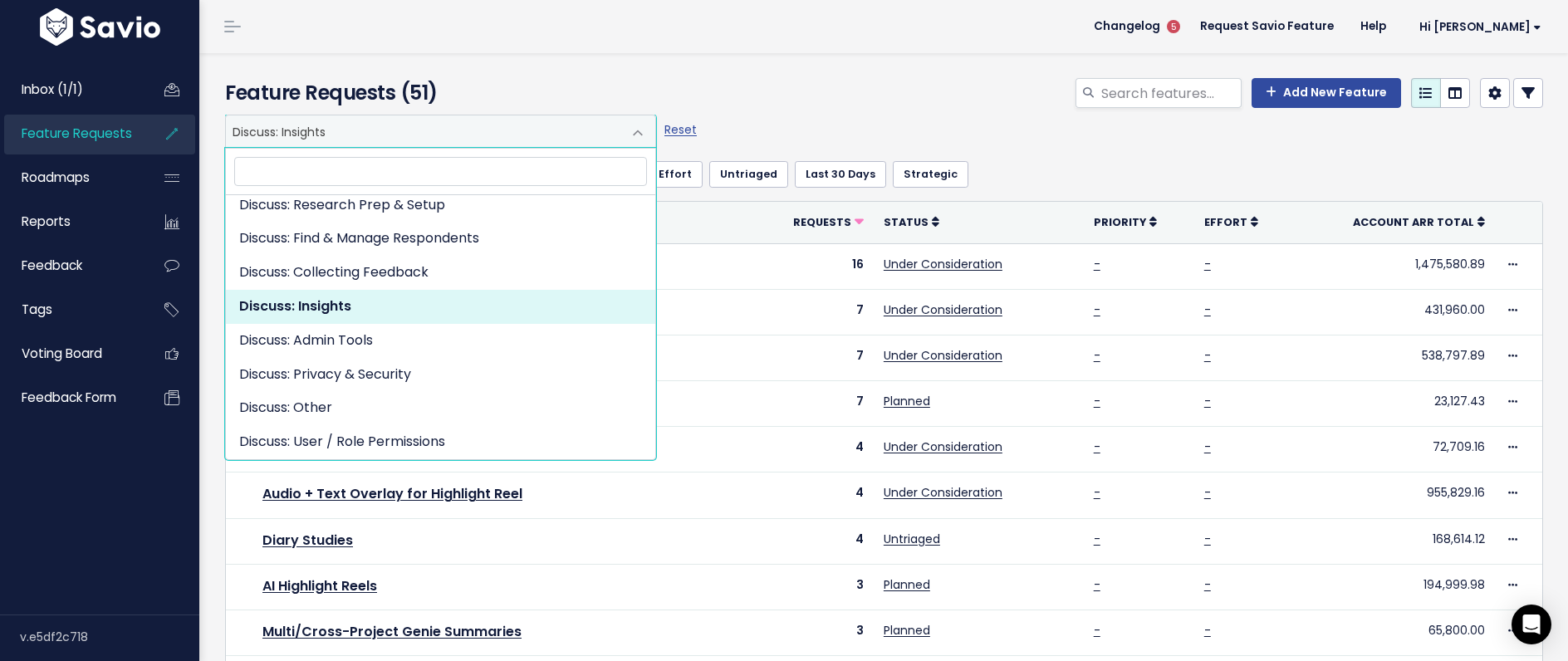
click at [554, 92] on h4 "Feature Requests (51)" at bounding box center [437, 94] width 423 height 30
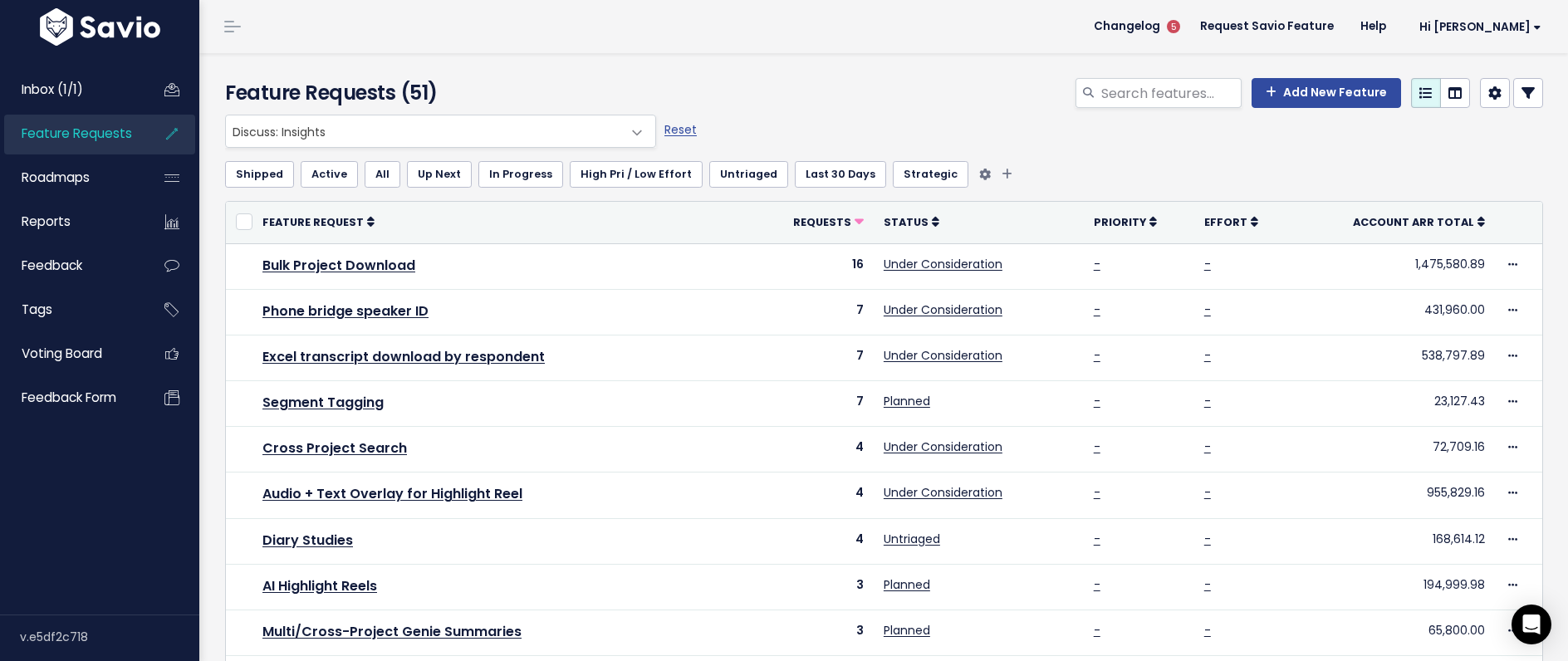
click at [902, 178] on link "Strategic" at bounding box center [930, 175] width 76 height 27
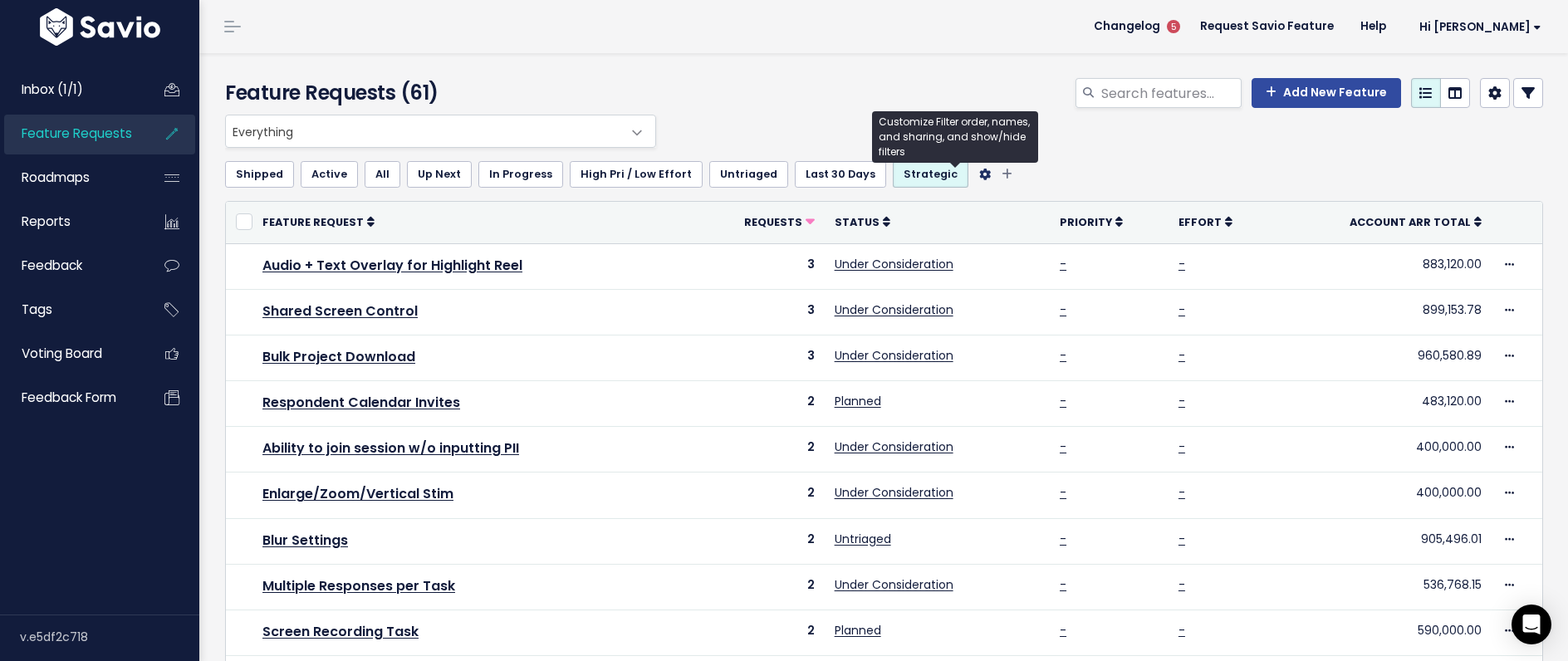
click at [979, 170] on icon "Filter feature requests" at bounding box center [984, 174] width 12 height 12
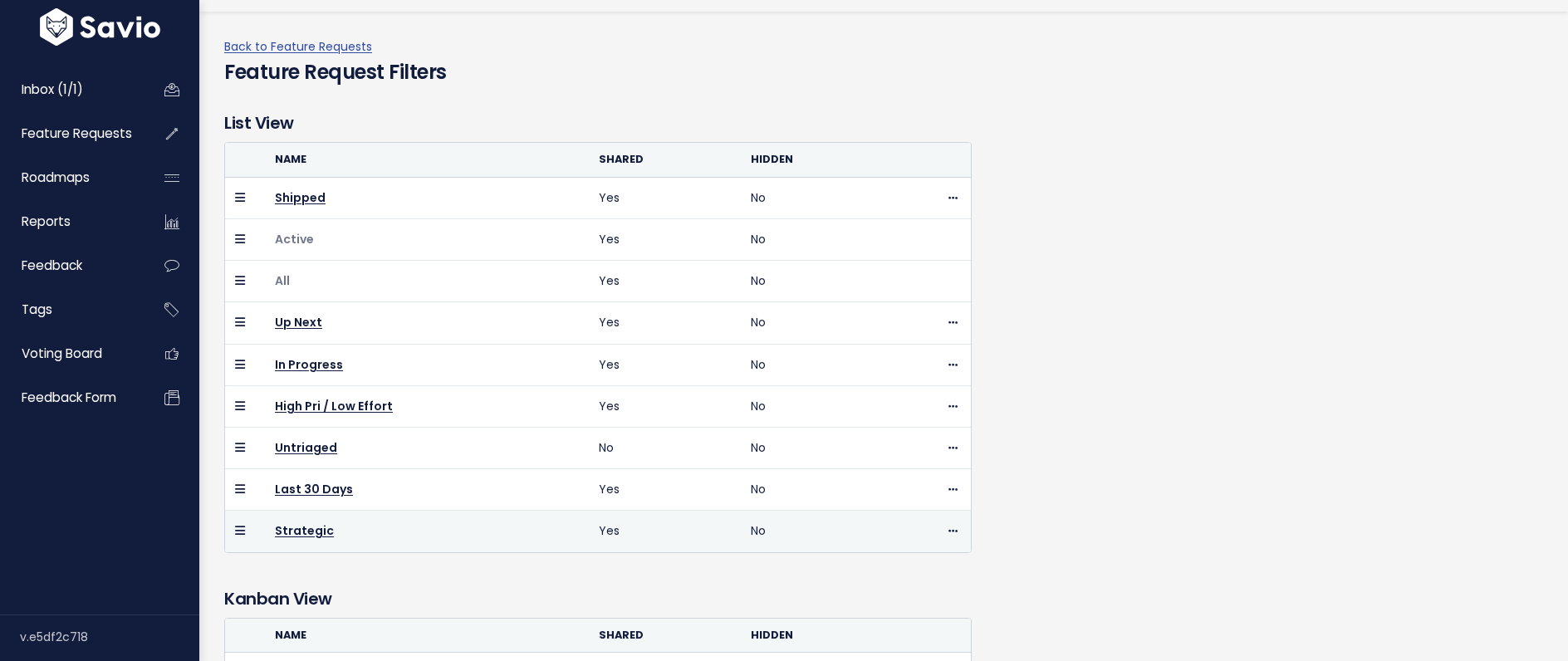
scroll to position [43, 0]
click at [960, 532] on span at bounding box center [953, 530] width 16 height 20
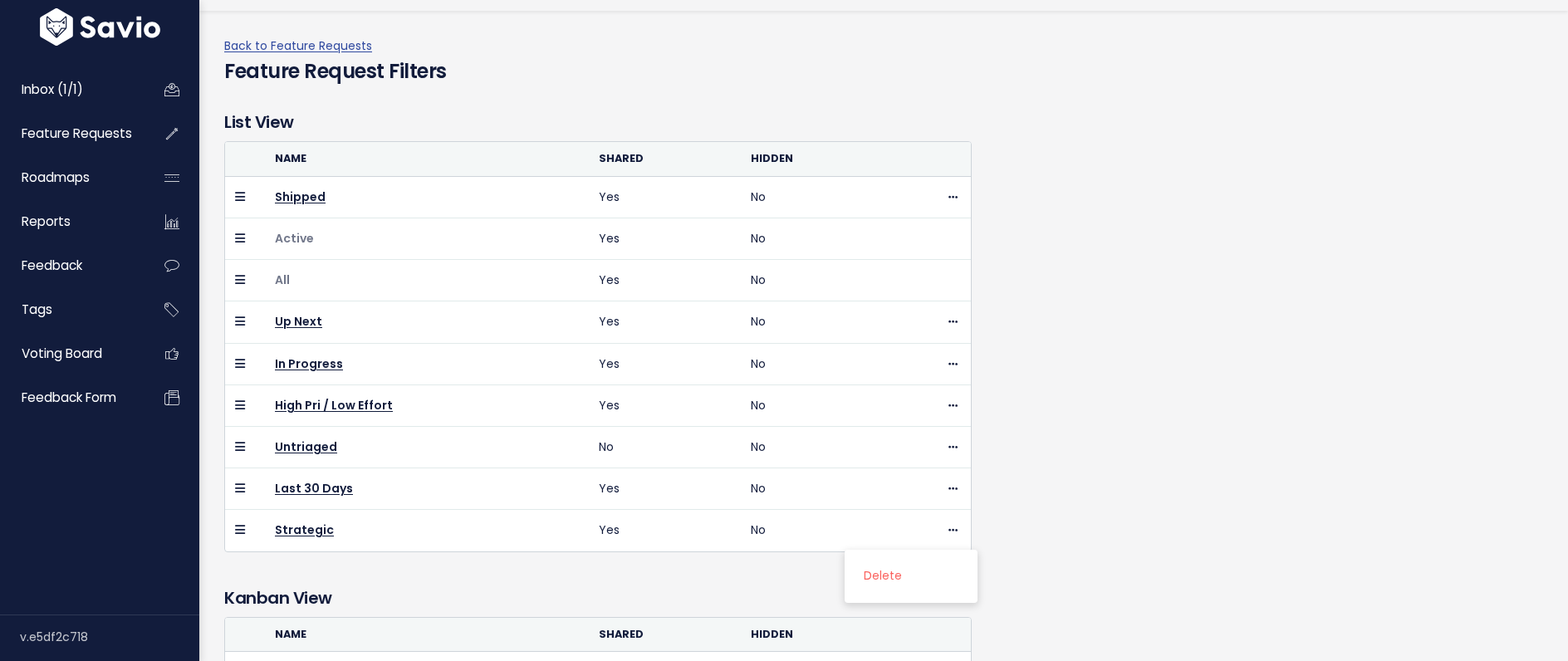
click at [1016, 518] on div "List View Name Shared Hidden Shipped Yes No [GEOGRAPHIC_DATA] Active Yes No All" at bounding box center [884, 330] width 1344 height 442
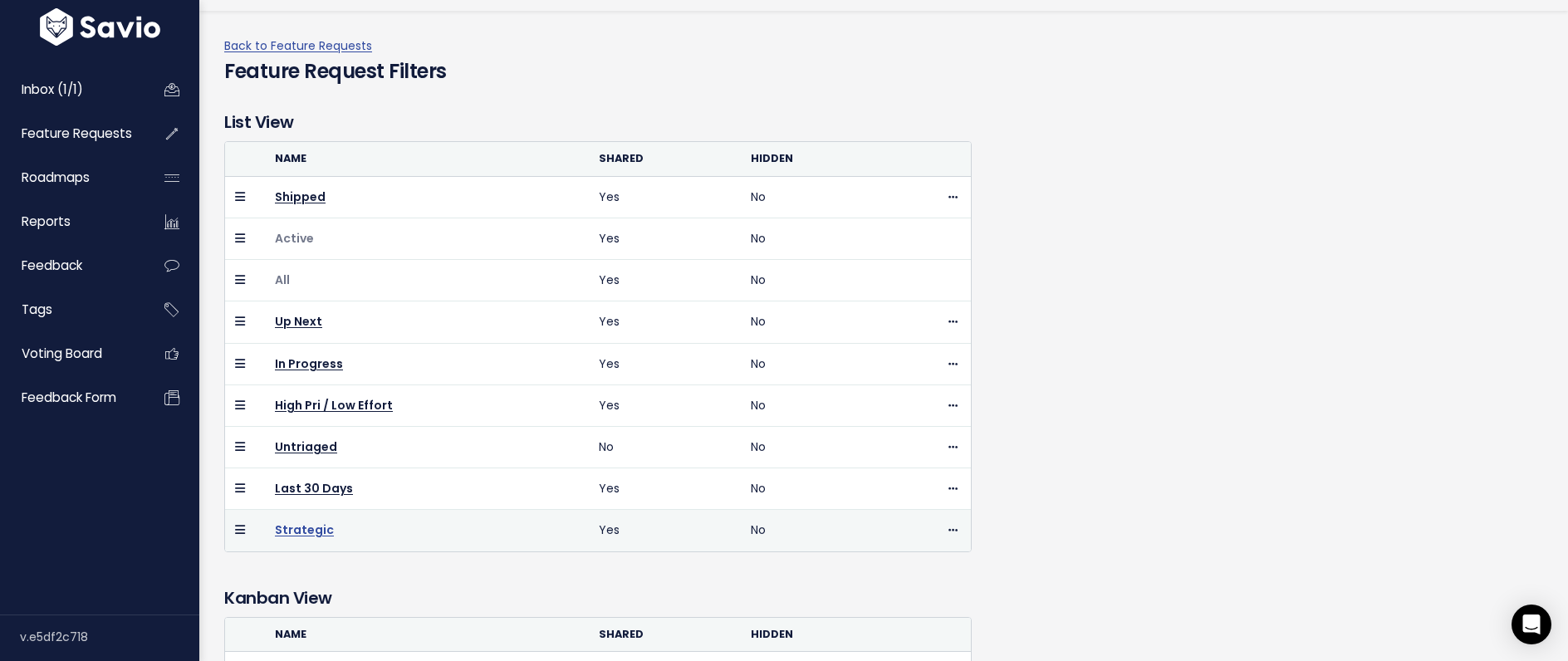
click at [291, 529] on link "Strategic" at bounding box center [305, 530] width 59 height 17
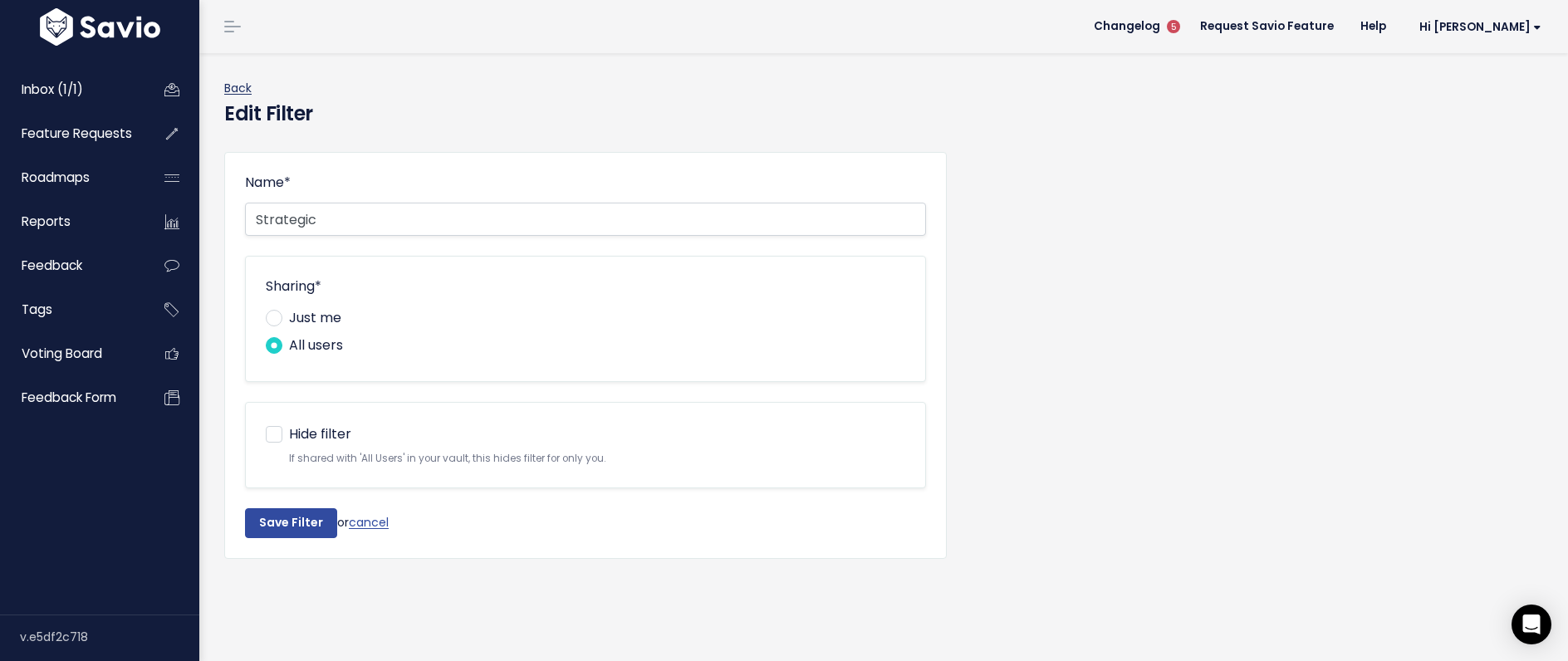
click at [233, 86] on link "Back" at bounding box center [238, 88] width 28 height 17
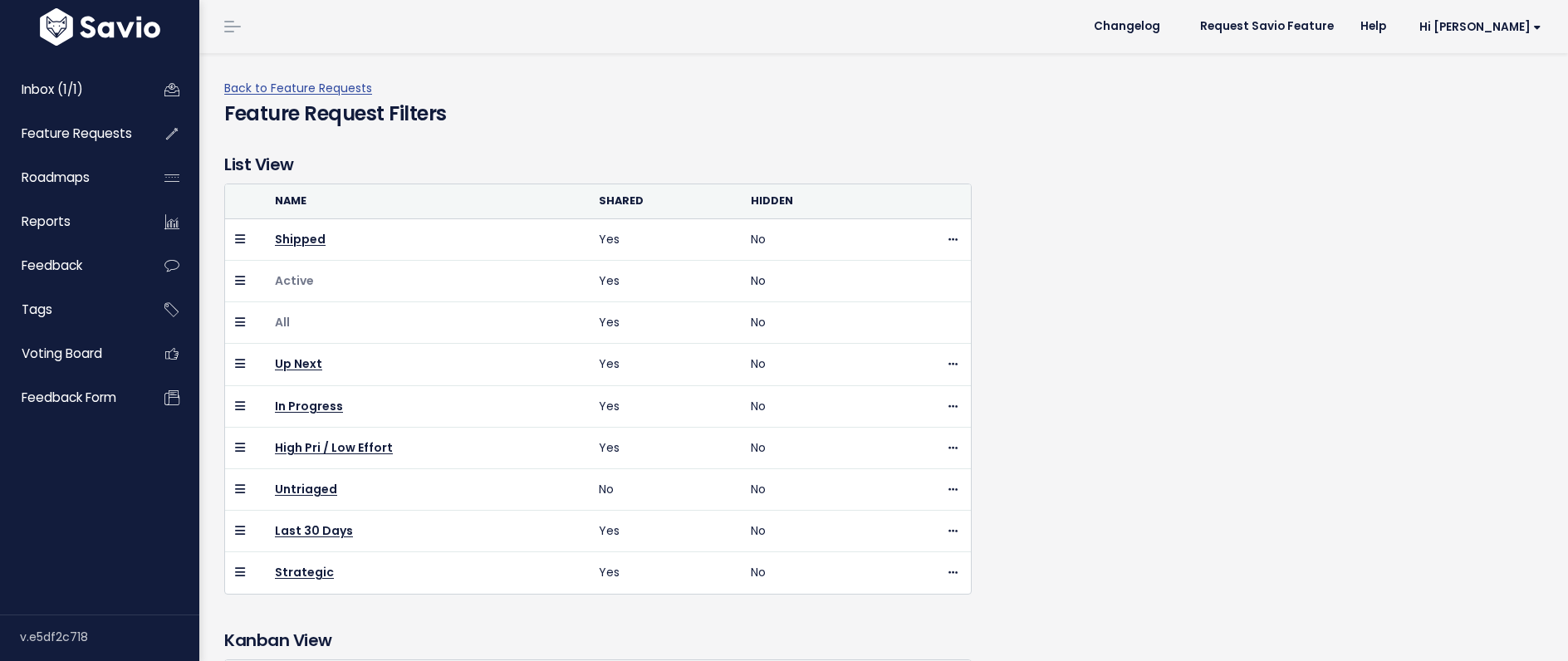
click at [233, 86] on link "Back to Feature Requests" at bounding box center [298, 88] width 148 height 17
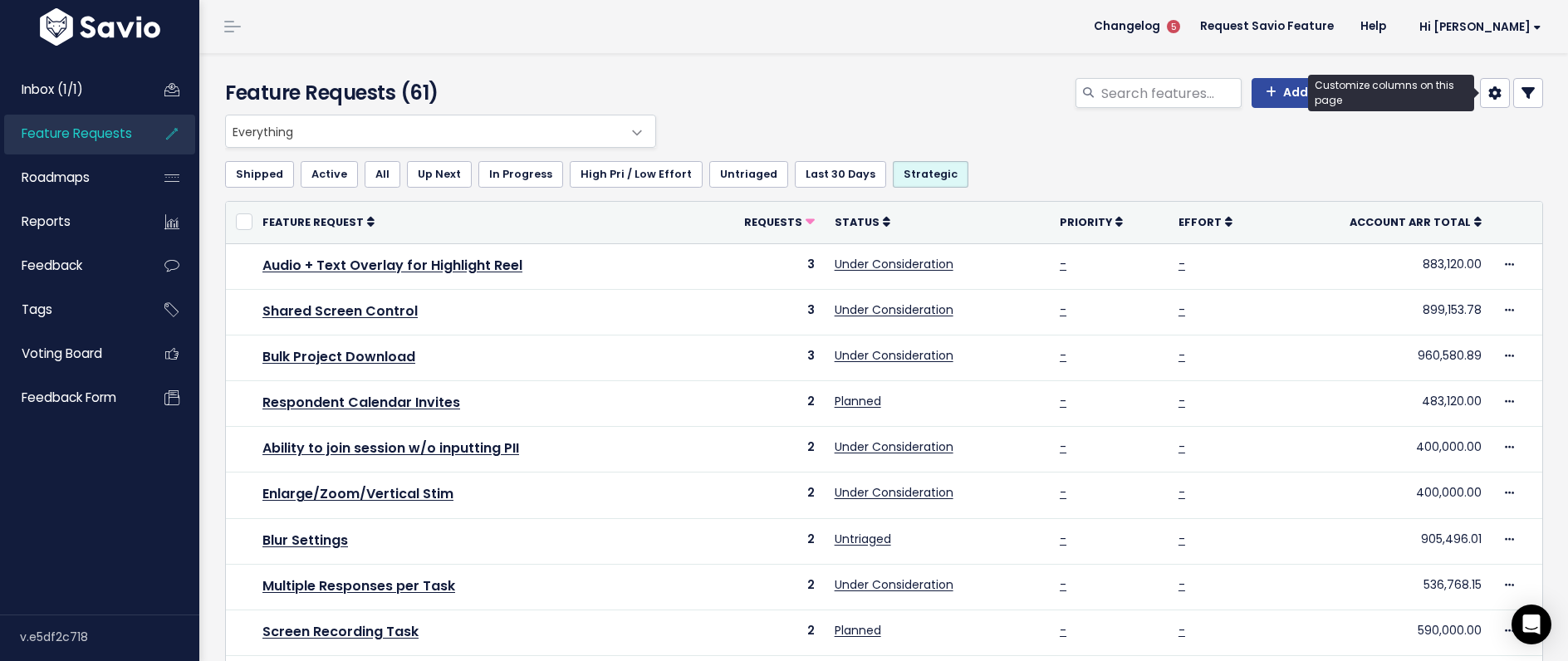
click at [1496, 92] on icon at bounding box center [1495, 93] width 13 height 13
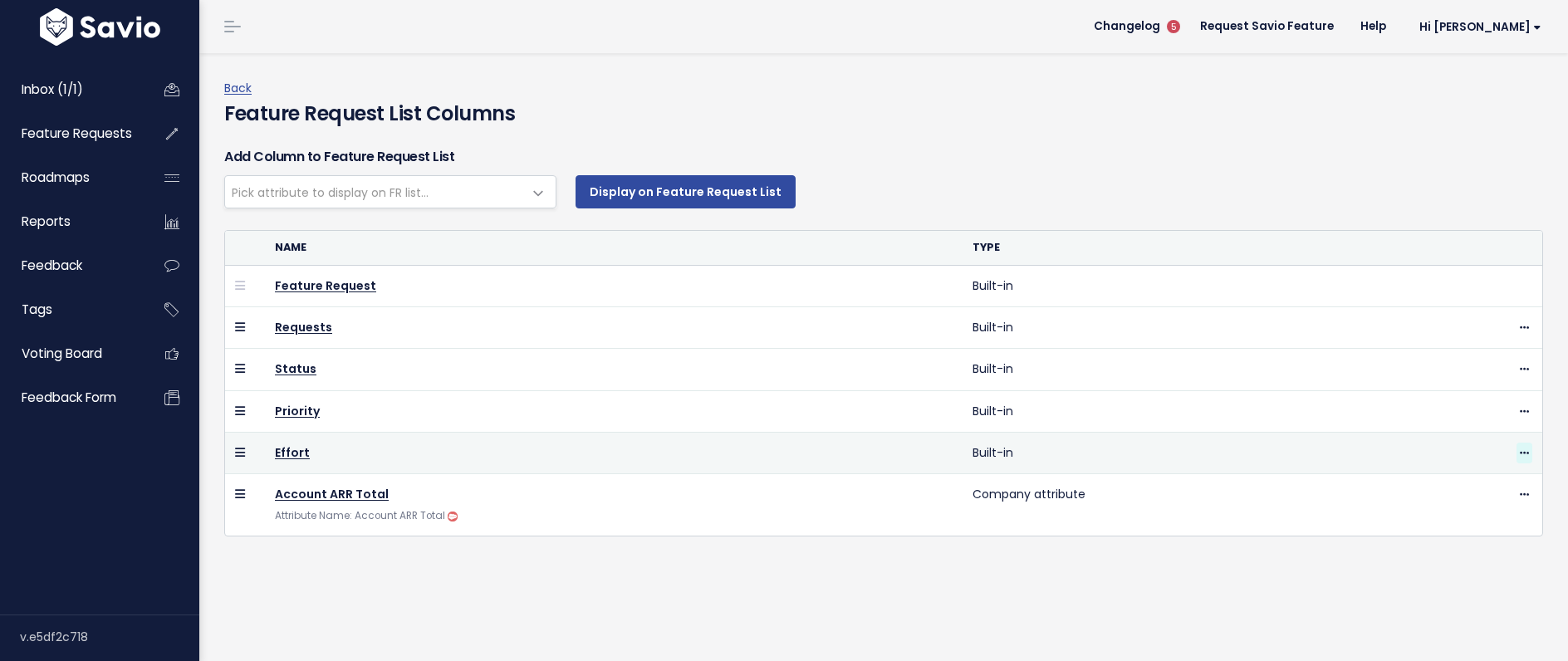
click at [1529, 453] on icon at bounding box center [1524, 453] width 9 height 11
click at [1492, 492] on link "Hide" at bounding box center [1482, 499] width 119 height 32
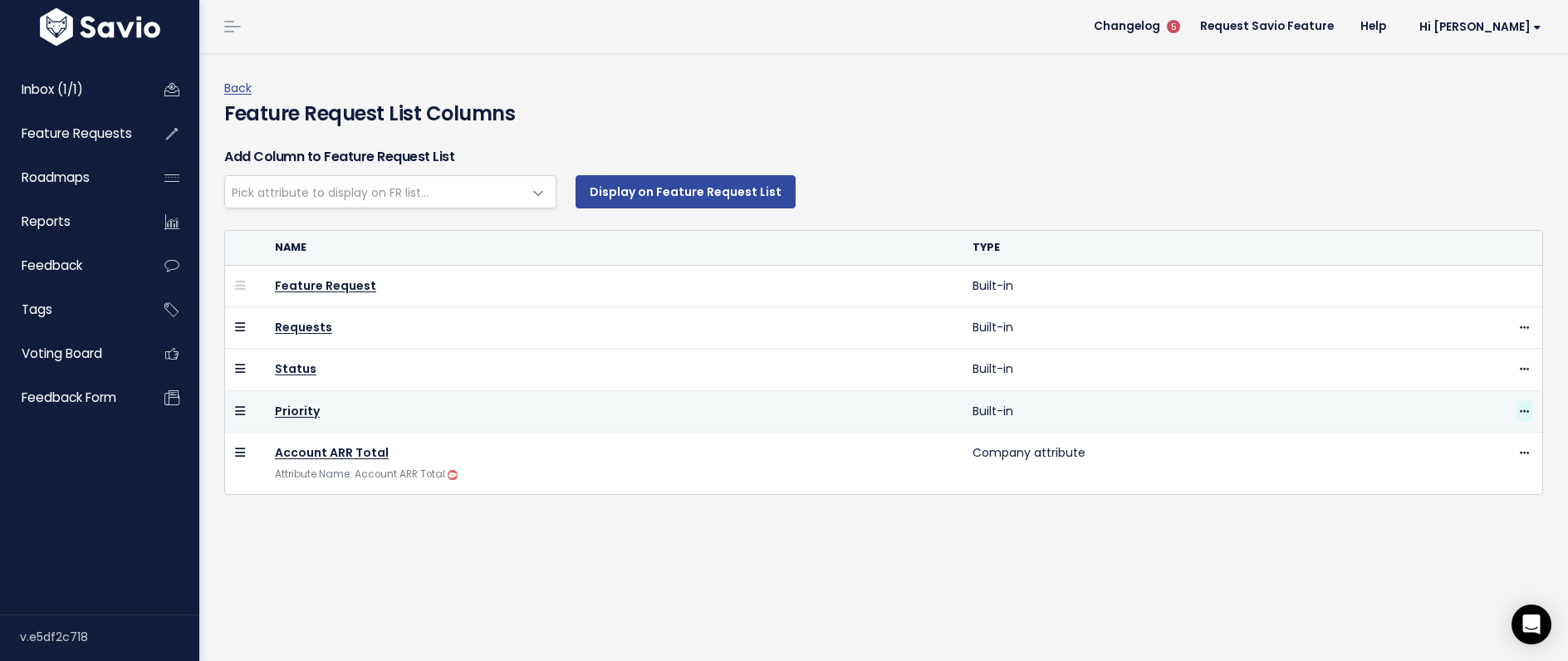
click at [1524, 409] on icon at bounding box center [1524, 412] width 9 height 11
click at [1495, 456] on link "Hide" at bounding box center [1482, 457] width 119 height 32
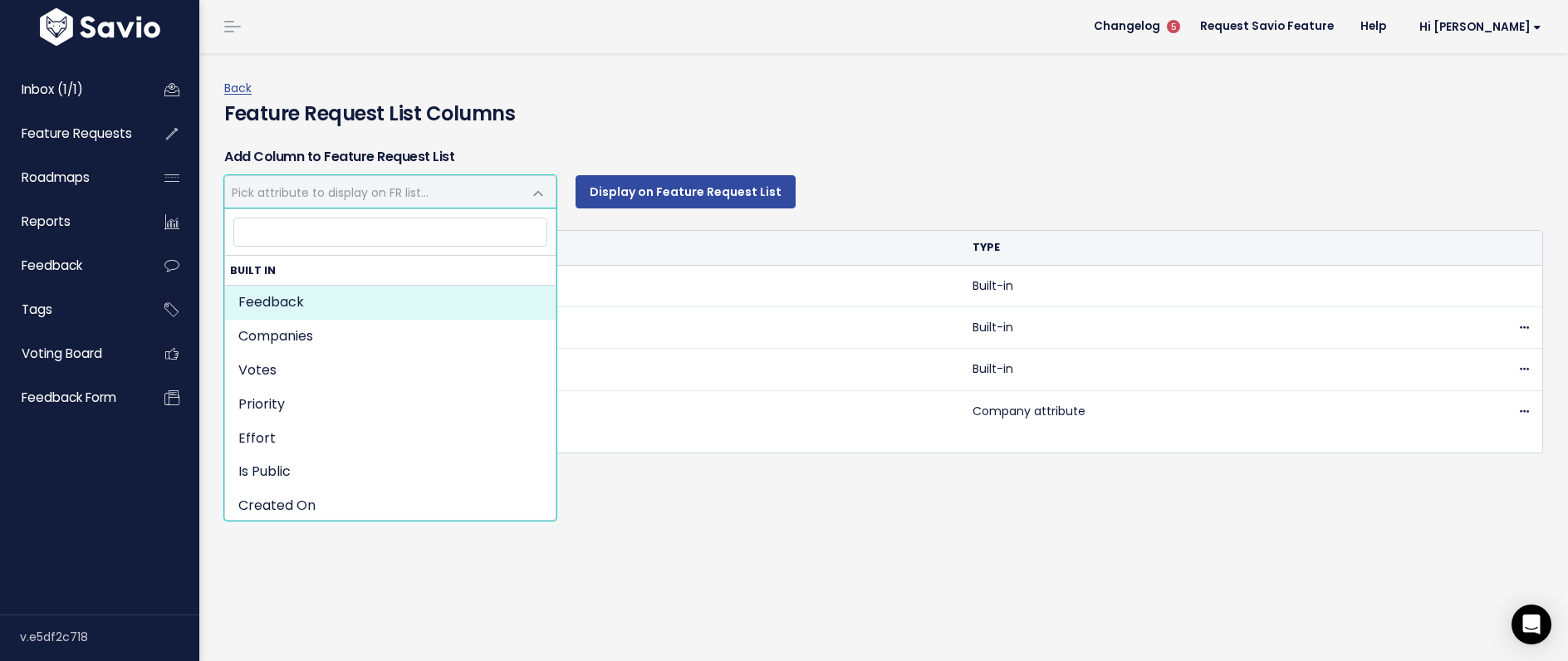
click at [450, 185] on span "Pick attribute to display on FR list..." at bounding box center [374, 192] width 298 height 31
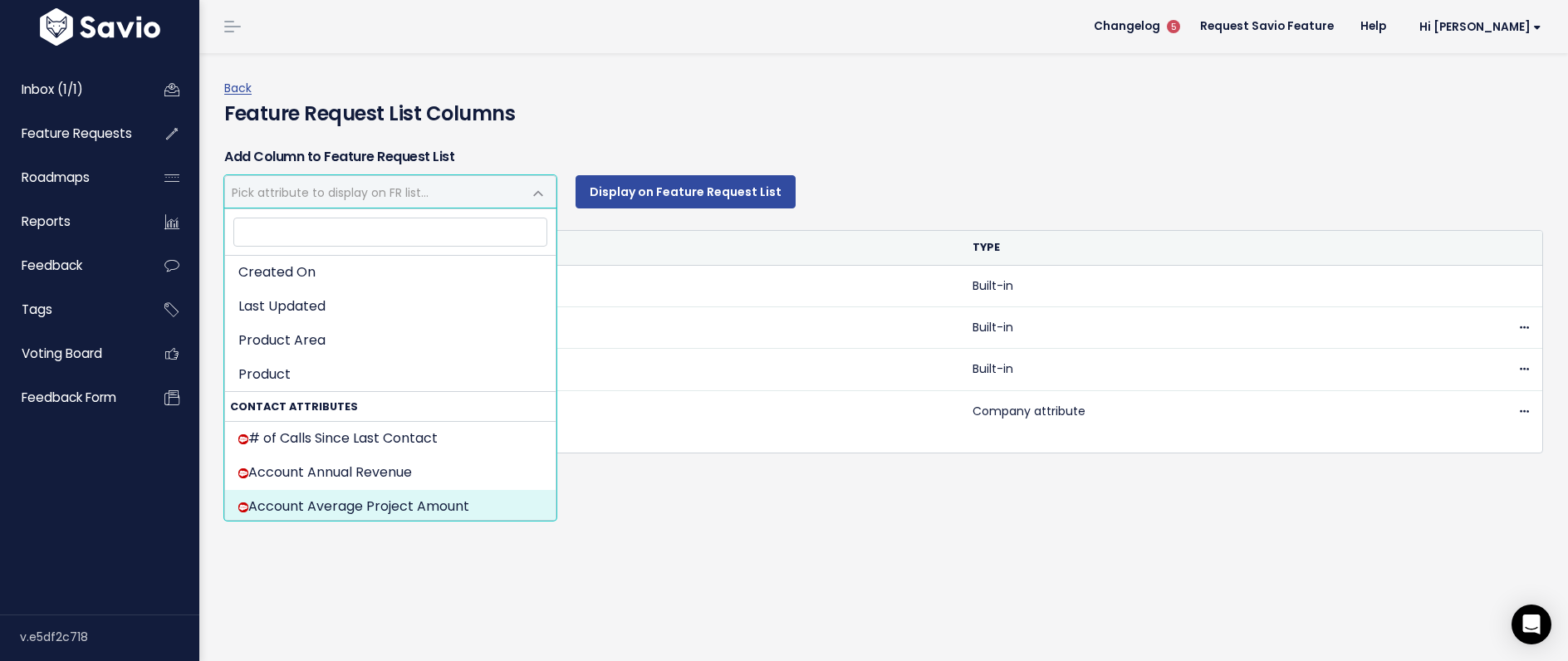
scroll to position [227, 0]
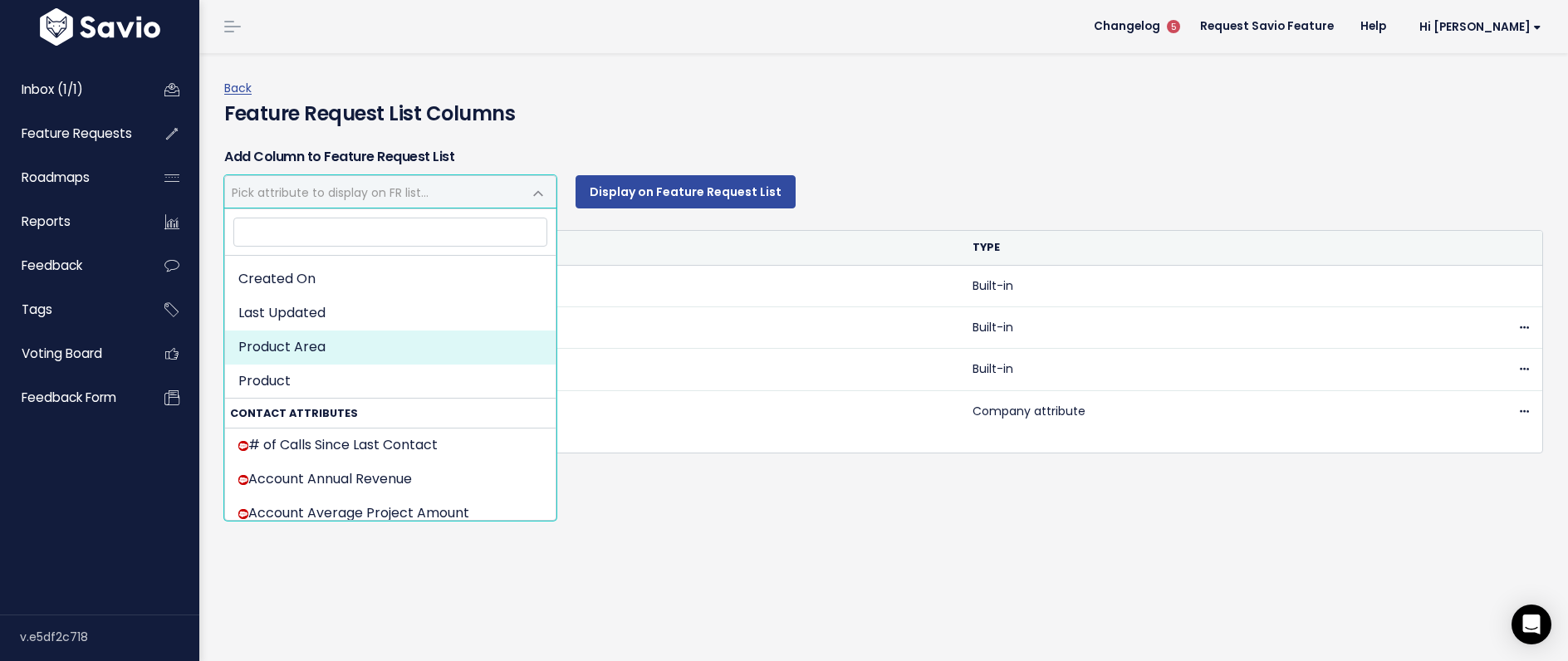
select select "product_area"
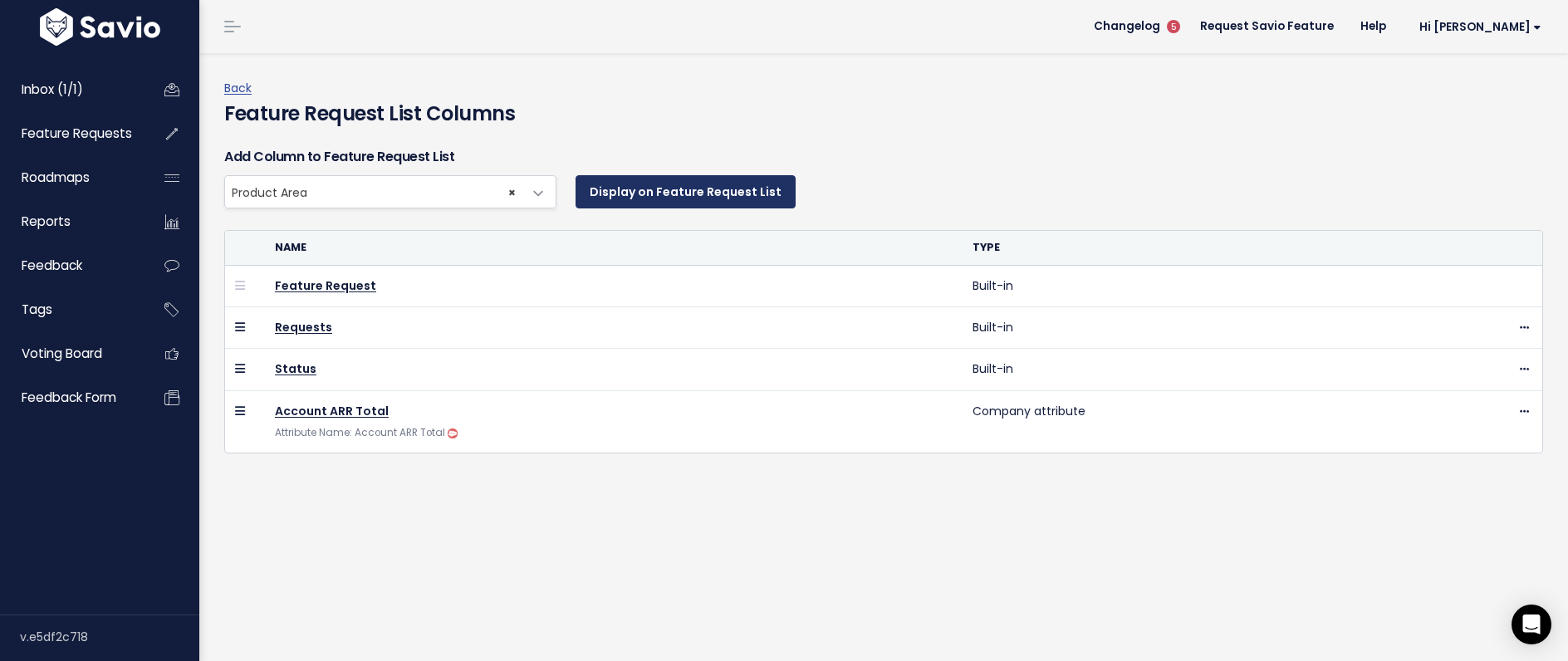
click at [600, 193] on button "Display on Feature Request List" at bounding box center [685, 192] width 220 height 33
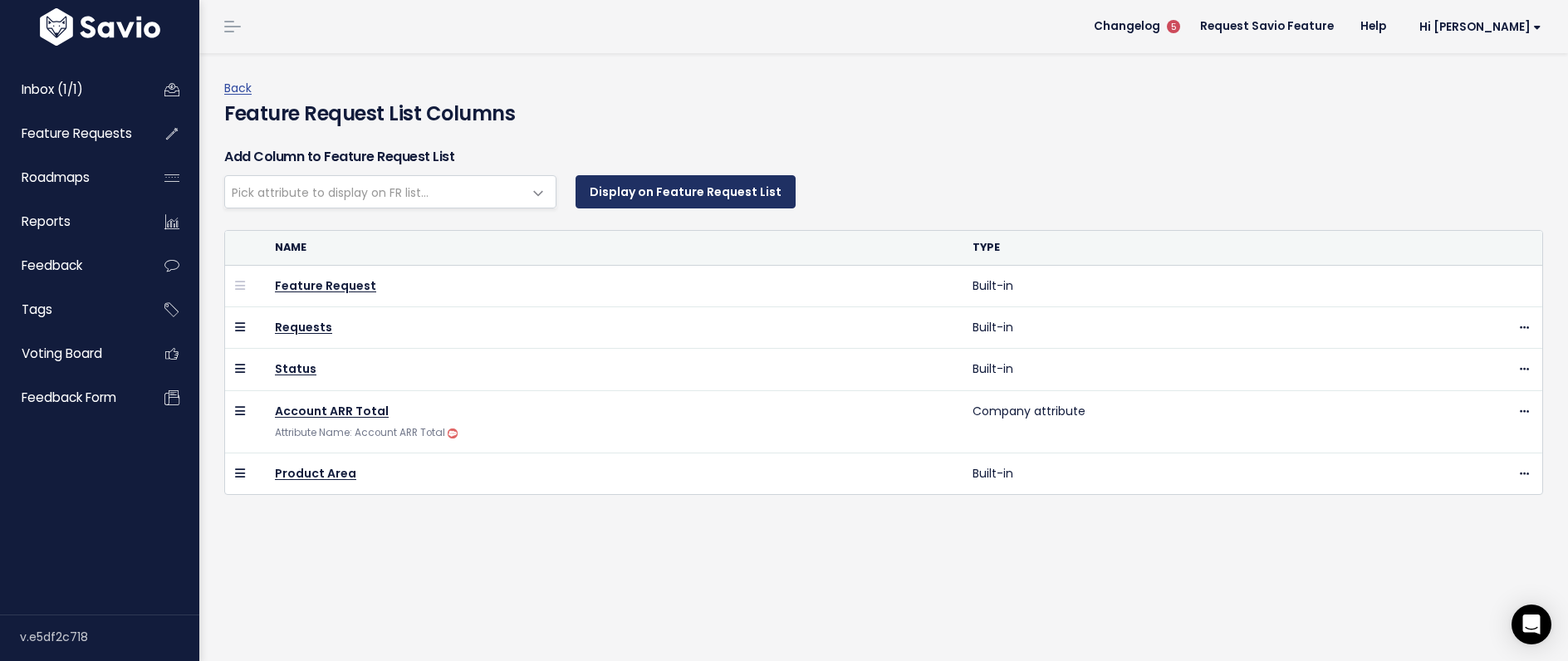
select select
click at [238, 88] on link "Back" at bounding box center [238, 88] width 28 height 17
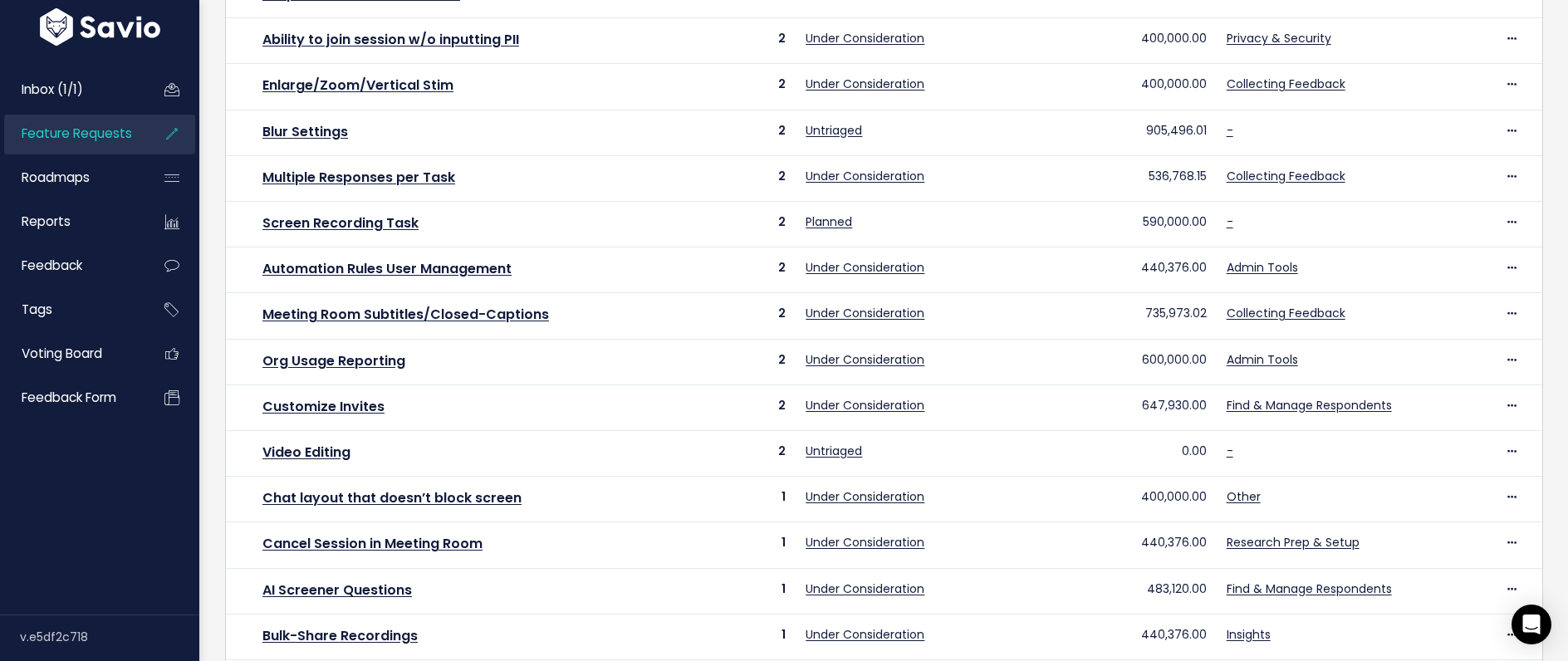
scroll to position [583, 0]
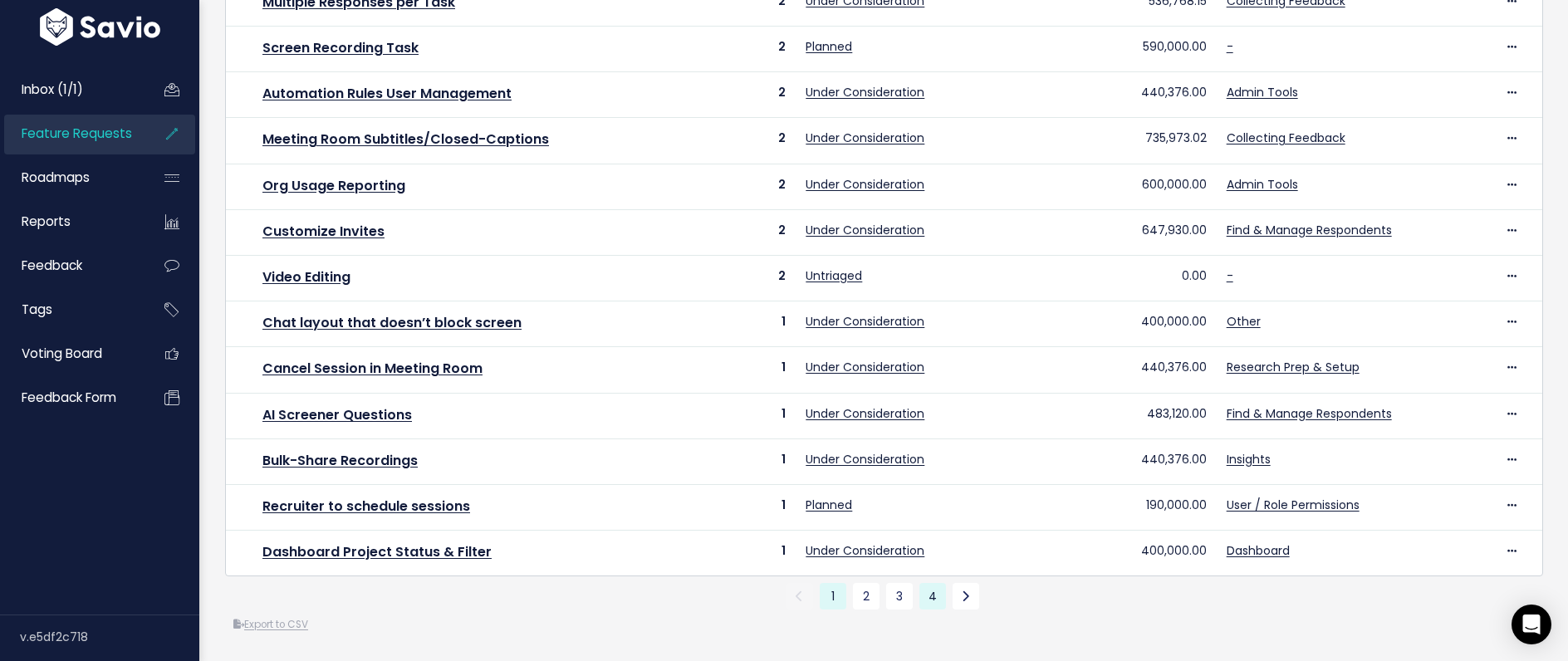
click at [937, 599] on link "4" at bounding box center [933, 597] width 27 height 27
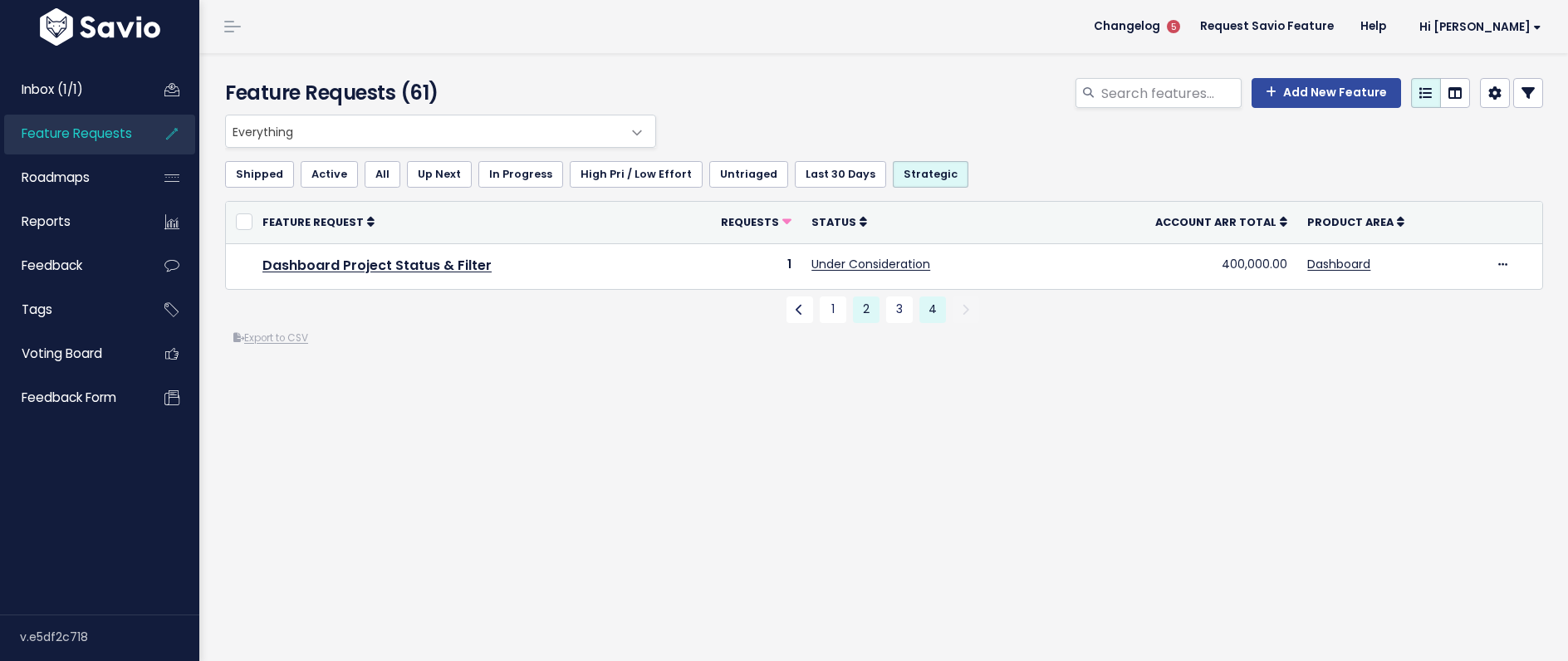
click at [878, 313] on link "2" at bounding box center [867, 310] width 27 height 27
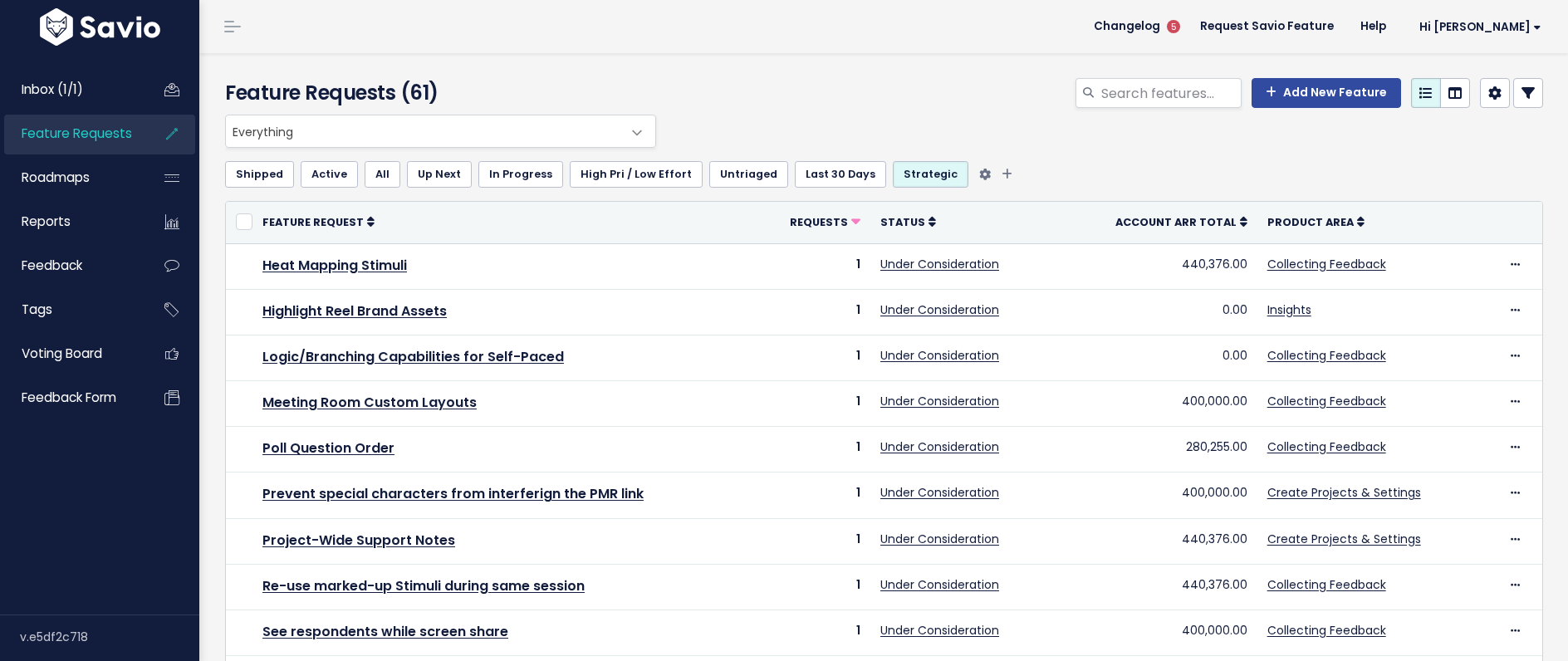
click at [898, 174] on link "Strategic" at bounding box center [930, 175] width 76 height 27
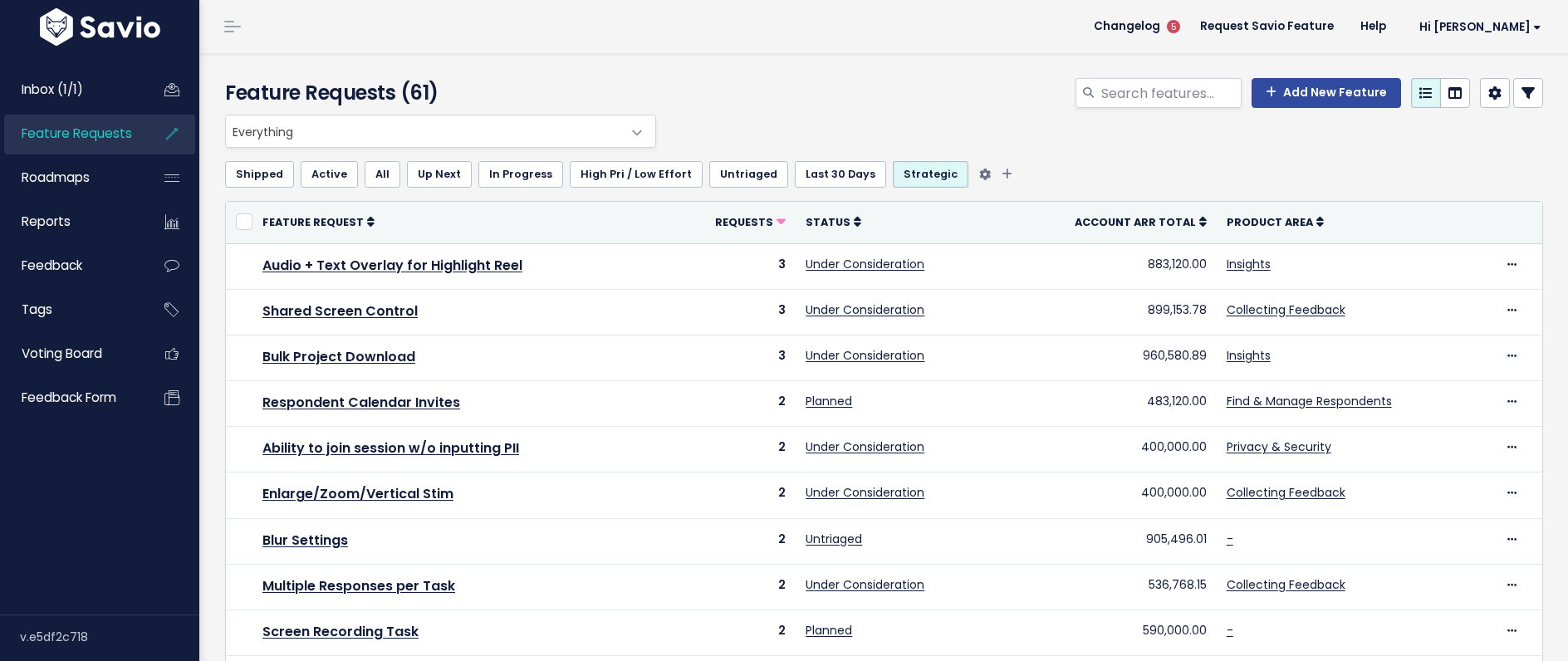
click at [378, 176] on link "All" at bounding box center [382, 175] width 36 height 27
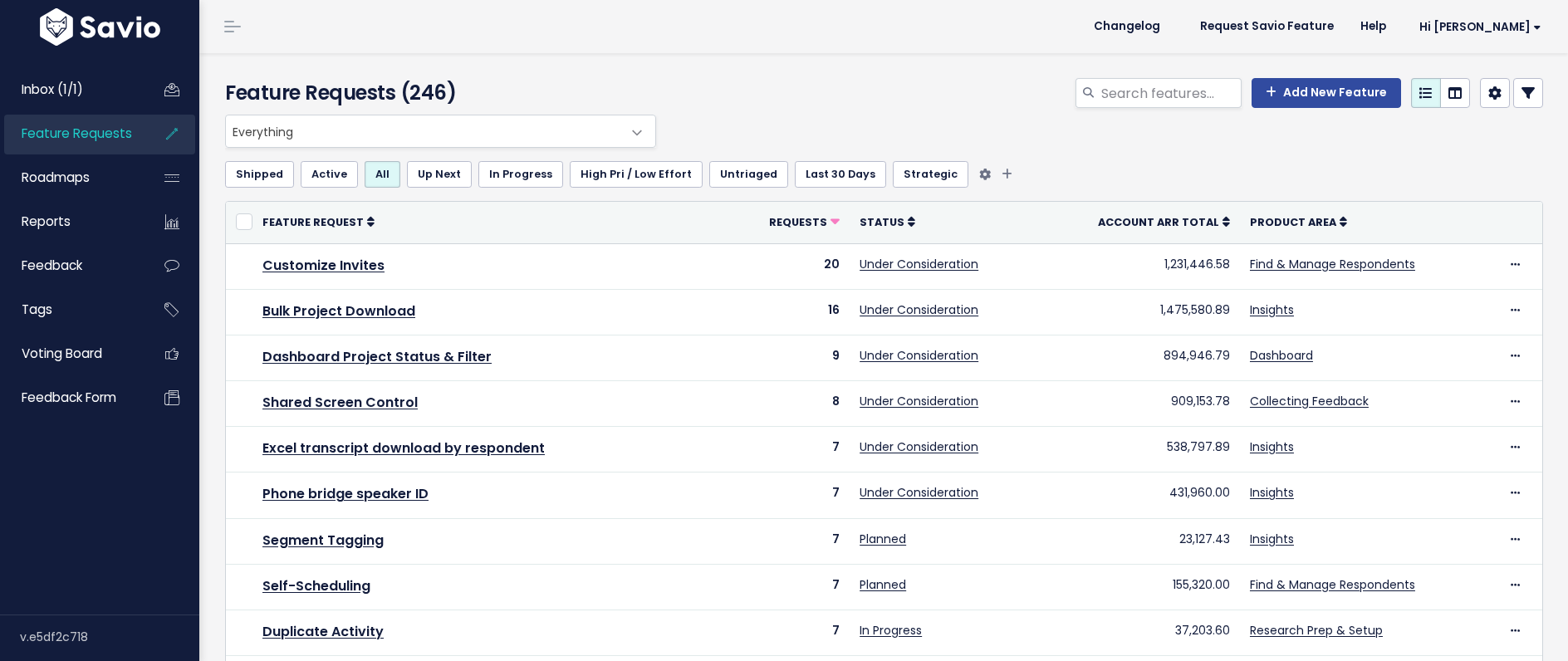
click at [319, 175] on link "Active" at bounding box center [330, 175] width 57 height 27
click at [252, 170] on link "Shipped" at bounding box center [259, 175] width 69 height 27
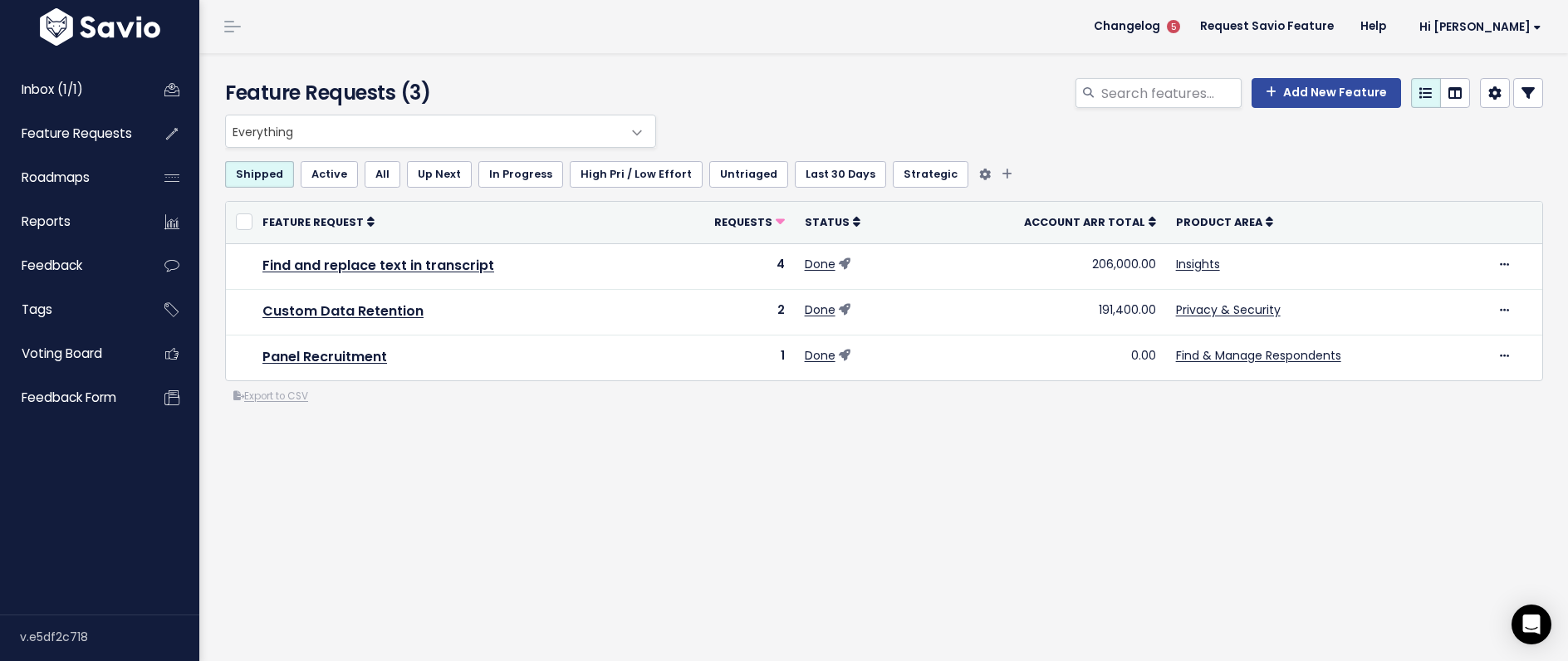
click at [331, 178] on link "Active" at bounding box center [330, 175] width 57 height 27
